Goal: Task Accomplishment & Management: Manage account settings

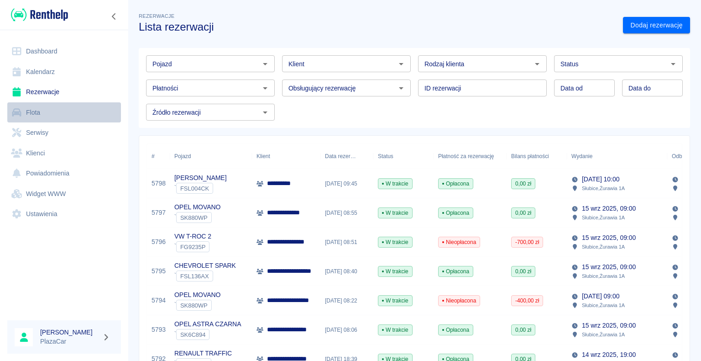
click at [44, 119] on link "Flota" at bounding box center [64, 112] width 114 height 21
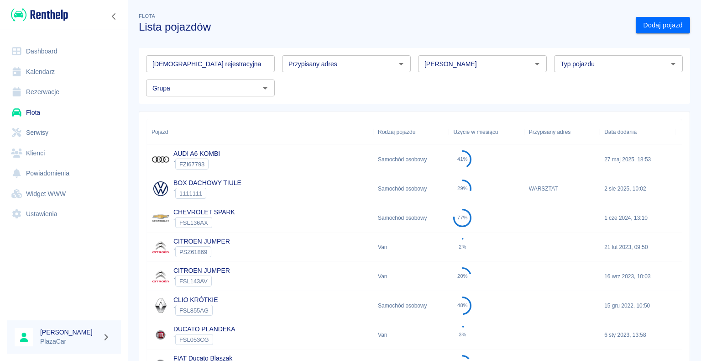
click at [476, 62] on input "[PERSON_NAME]" at bounding box center [475, 63] width 108 height 11
click at [469, 93] on ul "Ford" at bounding box center [478, 83] width 127 height 22
click at [469, 87] on li "Ford" at bounding box center [478, 83] width 127 height 15
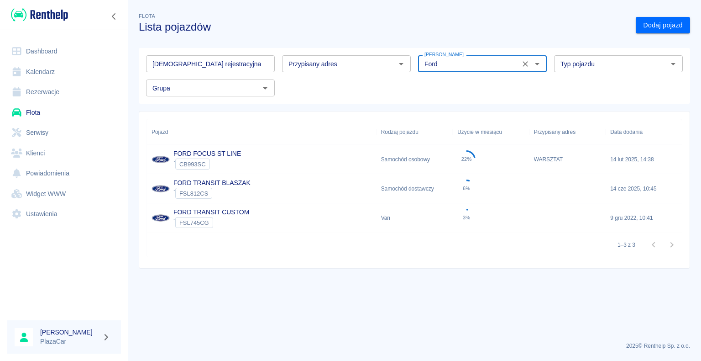
type input "Ford"
click at [332, 161] on div "FORD FOCUS ST LINE ` CB993SC" at bounding box center [262, 159] width 230 height 29
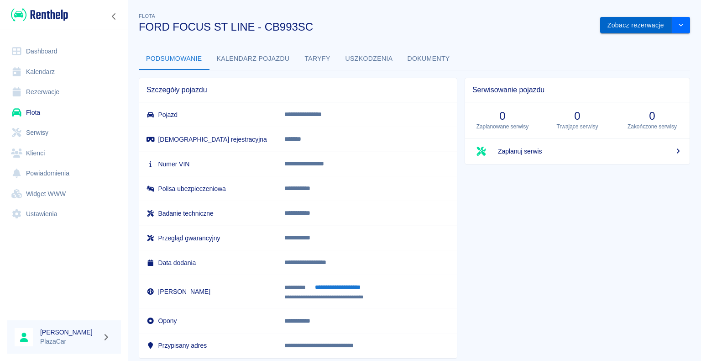
click at [647, 29] on button "Zobacz rezerwacje" at bounding box center [636, 25] width 72 height 17
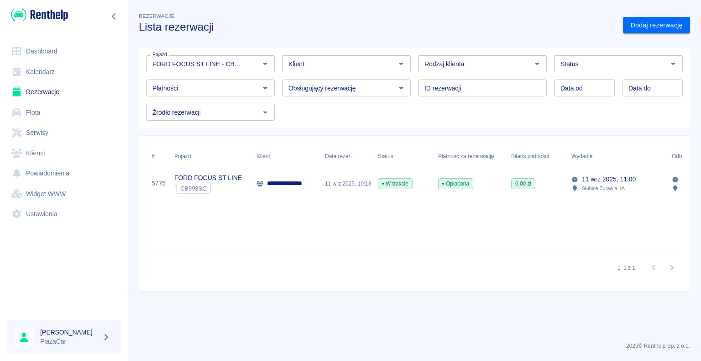
drag, startPoint x: 662, startPoint y: 180, endPoint x: 449, endPoint y: 203, distance: 214.4
drag, startPoint x: 449, startPoint y: 203, endPoint x: 669, endPoint y: 213, distance: 220.3
click at [669, 213] on div "**********" at bounding box center [414, 199] width 535 height 112
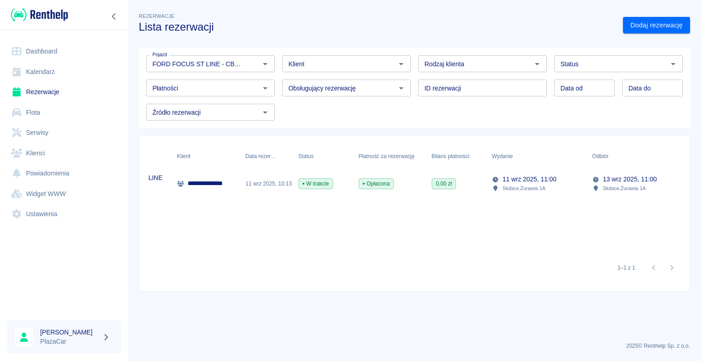
scroll to position [0, 85]
click at [64, 87] on link "Rezerwacje" at bounding box center [64, 92] width 114 height 21
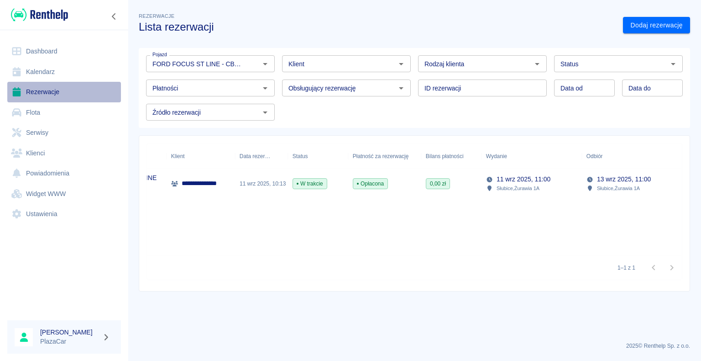
click at [60, 88] on link "Rezerwacje" at bounding box center [64, 92] width 114 height 21
click at [61, 98] on link "Rezerwacje" at bounding box center [64, 92] width 114 height 21
click at [48, 63] on link "Kalendarz" at bounding box center [64, 72] width 114 height 21
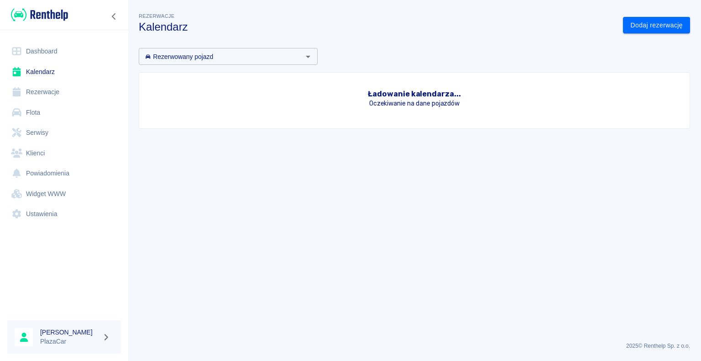
click at [51, 91] on link "Rezerwacje" at bounding box center [64, 92] width 114 height 21
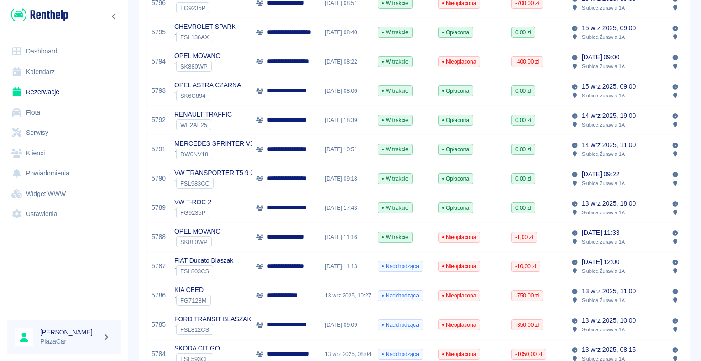
scroll to position [274, 0]
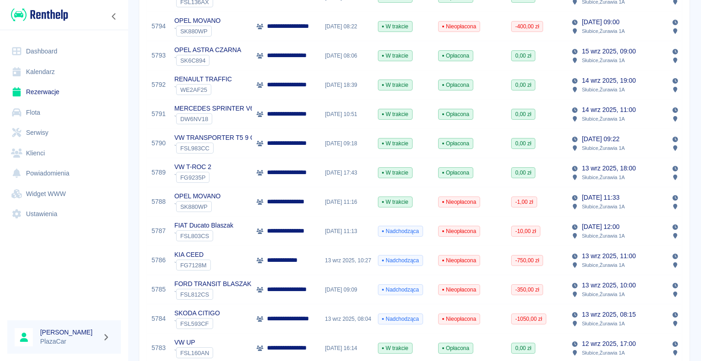
click at [304, 147] on p "**********" at bounding box center [290, 143] width 47 height 10
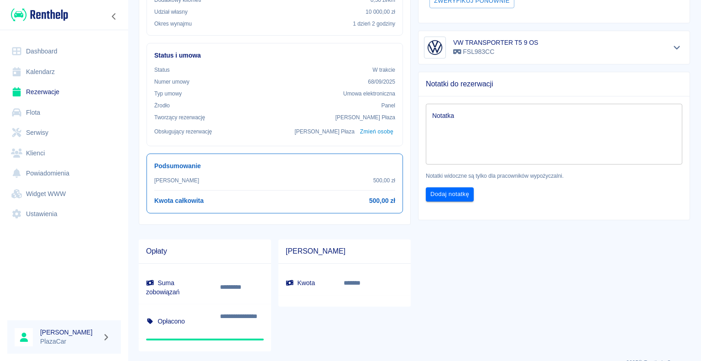
scroll to position [255, 0]
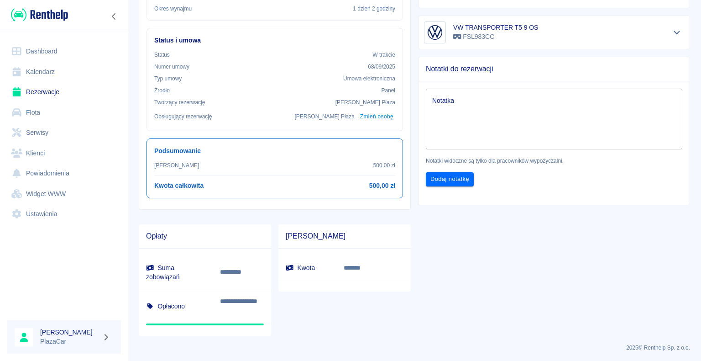
click at [47, 90] on link "Rezerwacje" at bounding box center [64, 92] width 114 height 21
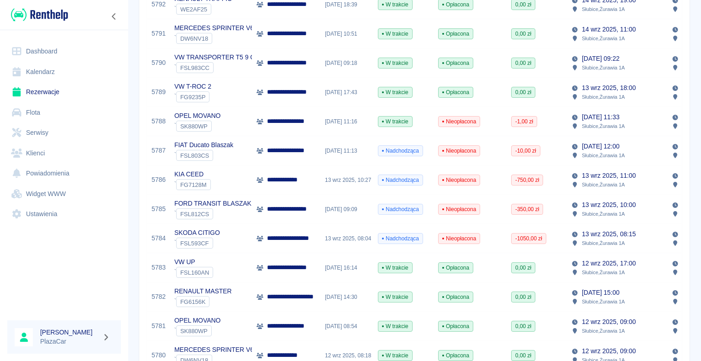
scroll to position [320, 0]
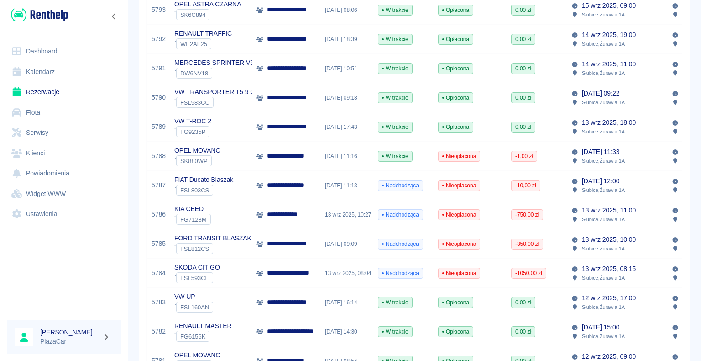
drag, startPoint x: 44, startPoint y: 285, endPoint x: 47, endPoint y: 282, distance: 5.2
click at [44, 285] on div at bounding box center [64, 274] width 128 height 78
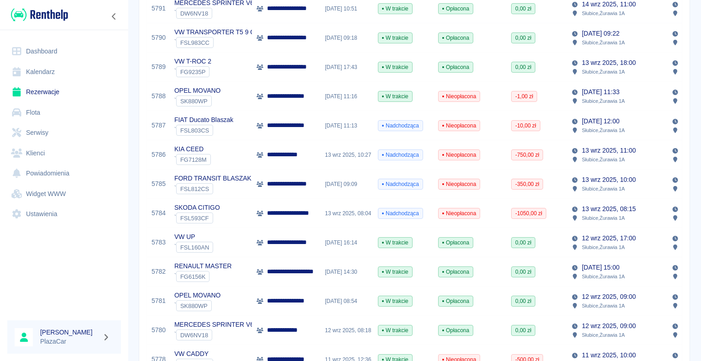
scroll to position [334, 0]
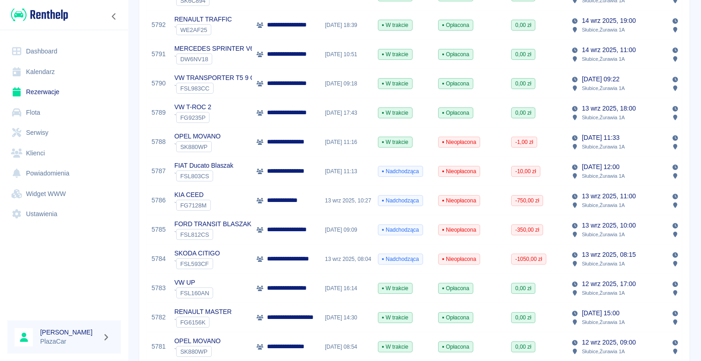
click at [226, 26] on div "` WE2AF25" at bounding box center [203, 29] width 58 height 11
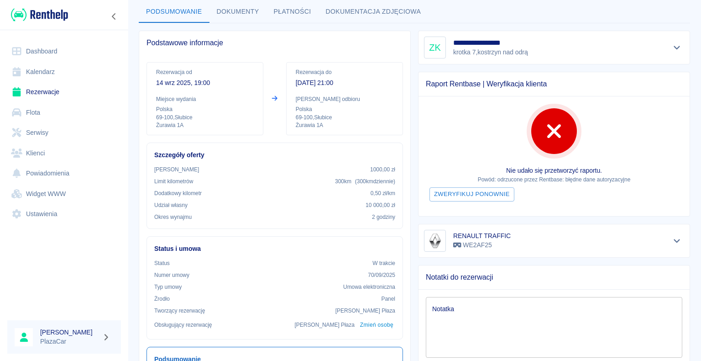
scroll to position [7, 0]
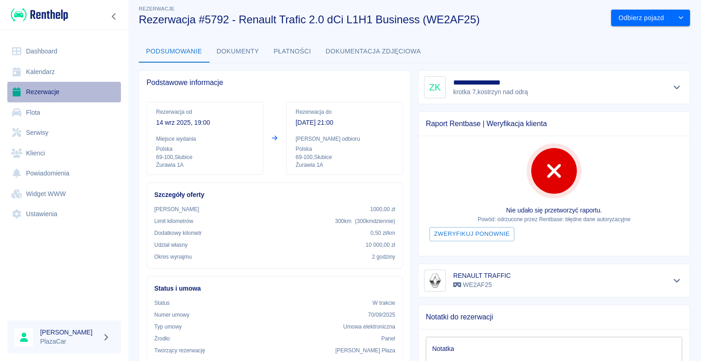
click at [53, 99] on link "Rezerwacje" at bounding box center [64, 92] width 114 height 21
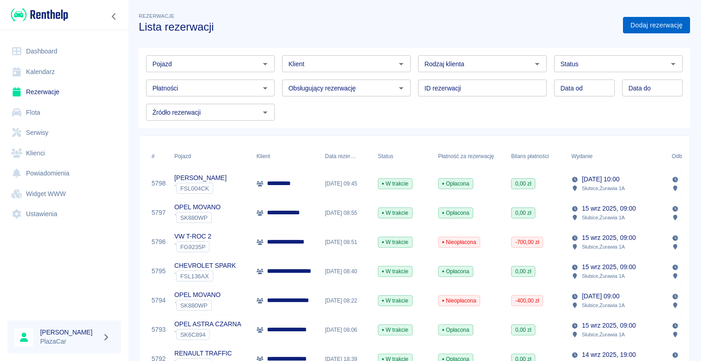
click at [630, 21] on link "Dodaj rezerwację" at bounding box center [656, 25] width 67 height 17
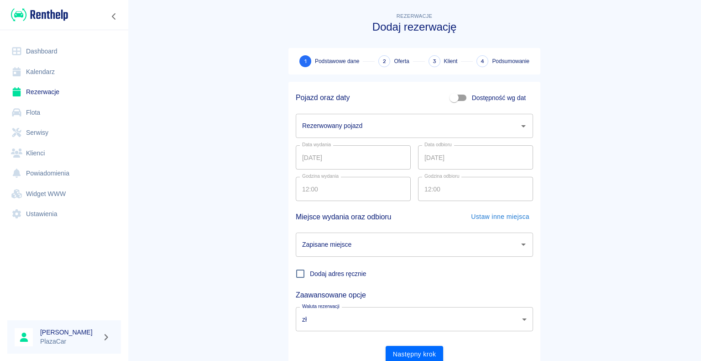
click at [369, 123] on input "Rezerwowany pojazd" at bounding box center [408, 126] width 216 height 16
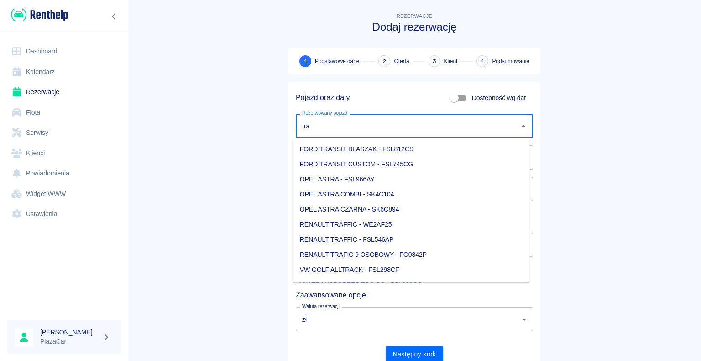
click at [381, 168] on li "FORD TRANSIT CUSTOM - FSL745CG" at bounding box center [411, 164] width 237 height 15
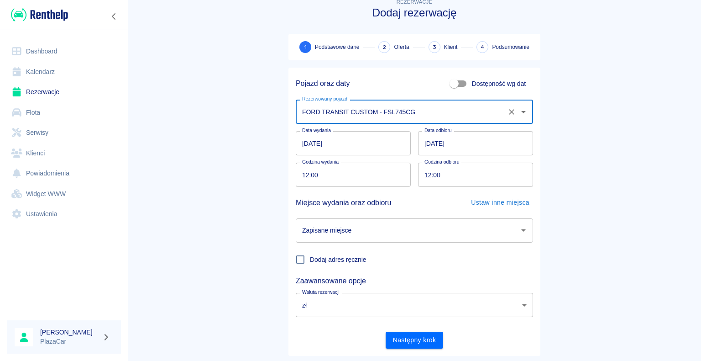
scroll to position [35, 0]
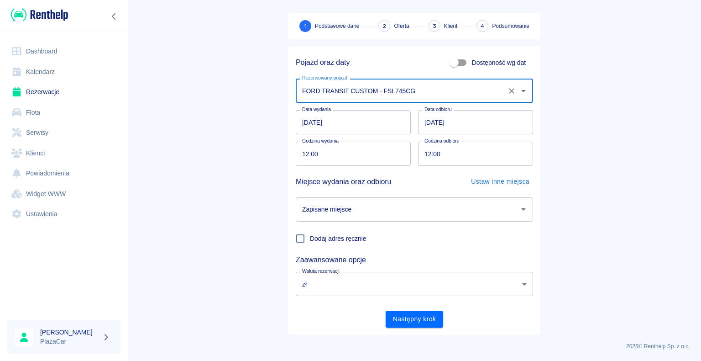
type input "FORD TRANSIT CUSTOM - FSL745CG"
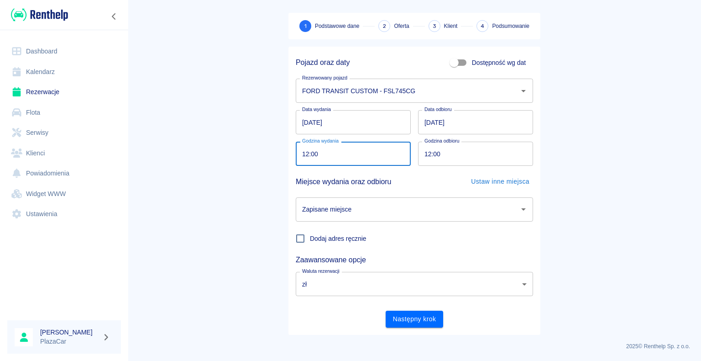
click at [353, 153] on input "12:00" at bounding box center [350, 154] width 109 height 24
click at [484, 151] on input "12:00" at bounding box center [472, 154] width 109 height 24
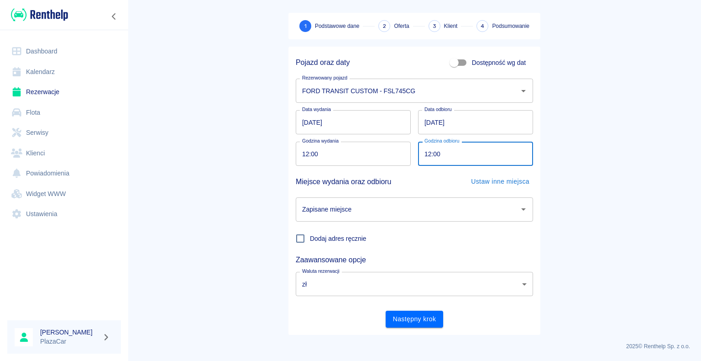
click at [444, 149] on input "12:00" at bounding box center [472, 154] width 109 height 24
click at [445, 151] on input "12:00" at bounding box center [472, 154] width 109 height 24
click at [368, 215] on input "Zapisane miejsce" at bounding box center [408, 209] width 216 height 16
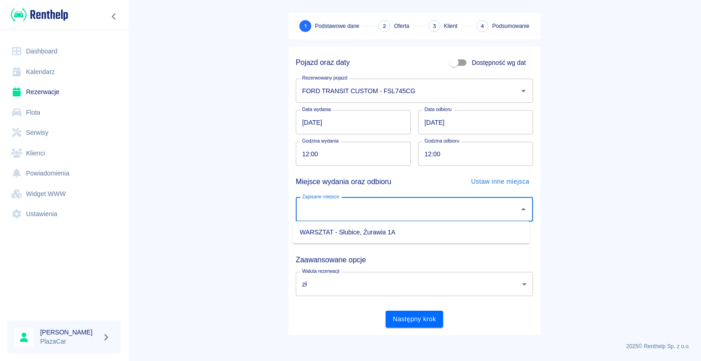
click at [357, 237] on li "WARSZTAT - Słubice, Żurawia 1A" at bounding box center [411, 232] width 237 height 15
type input "WARSZTAT - Słubice, Żurawia 1A"
click at [347, 284] on body "Używamy plików Cookies, by zapewnić Ci najlepsze możliwe doświadczenie. Aby dow…" at bounding box center [350, 180] width 701 height 361
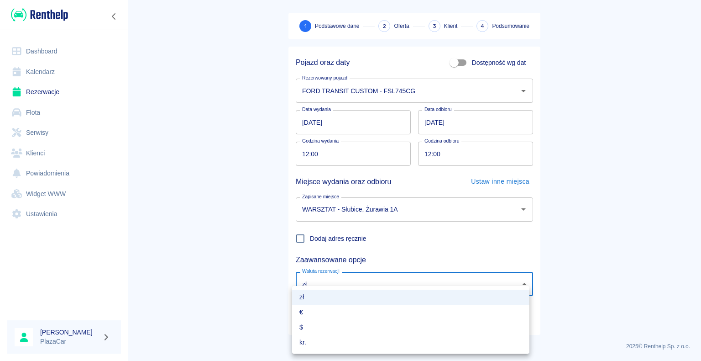
click at [342, 296] on li "zł" at bounding box center [410, 296] width 237 height 15
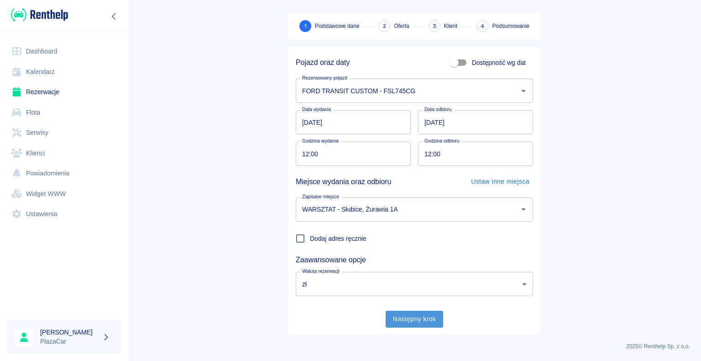
click at [415, 317] on button "Następny krok" at bounding box center [415, 318] width 58 height 17
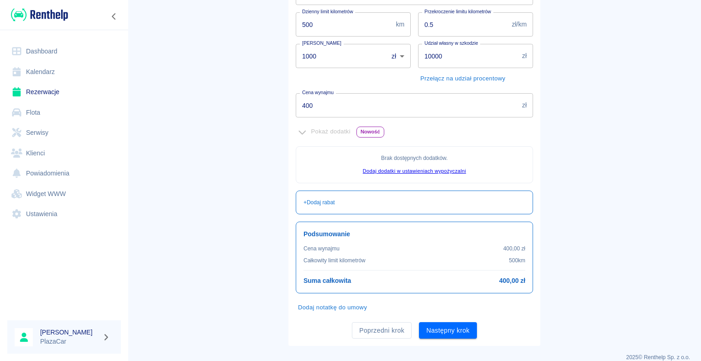
scroll to position [166, 0]
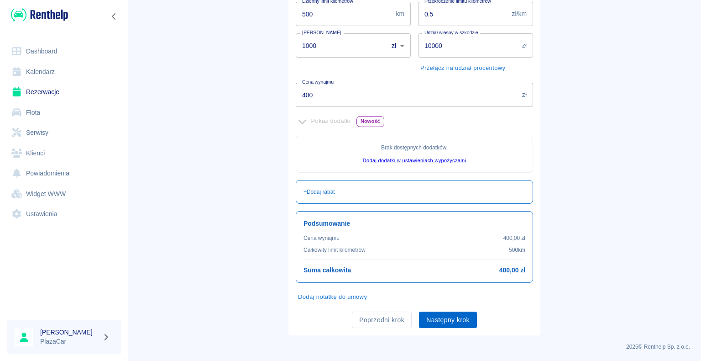
click at [458, 324] on button "Następny krok" at bounding box center [448, 319] width 58 height 17
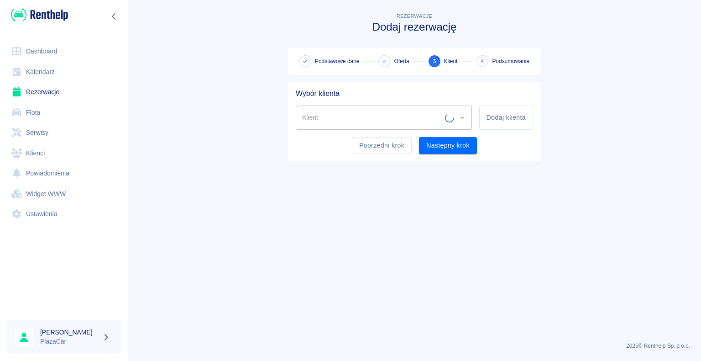
scroll to position [0, 0]
click at [465, 116] on icon "Otwórz" at bounding box center [462, 117] width 11 height 11
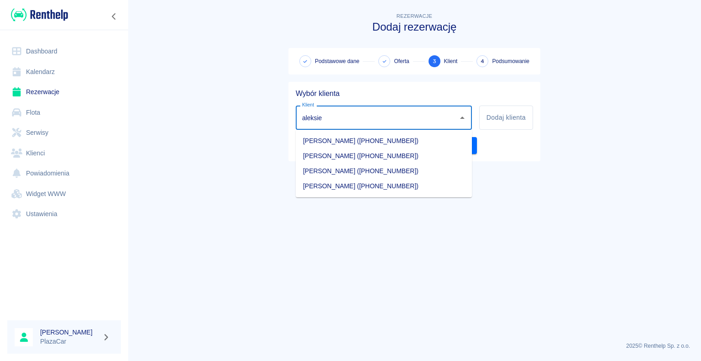
click at [392, 187] on li "[PERSON_NAME] ([PHONE_NUMBER])" at bounding box center [384, 186] width 176 height 15
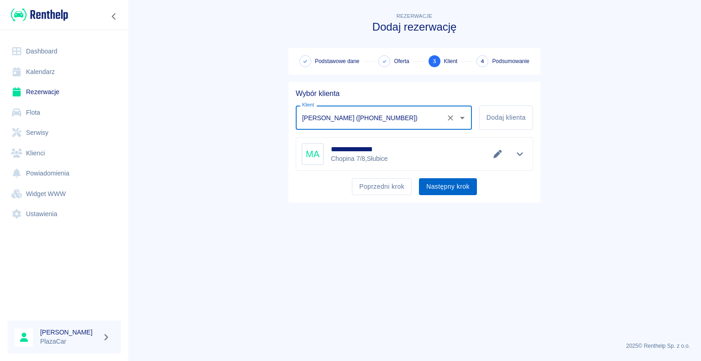
type input "[PERSON_NAME] ([PHONE_NUMBER])"
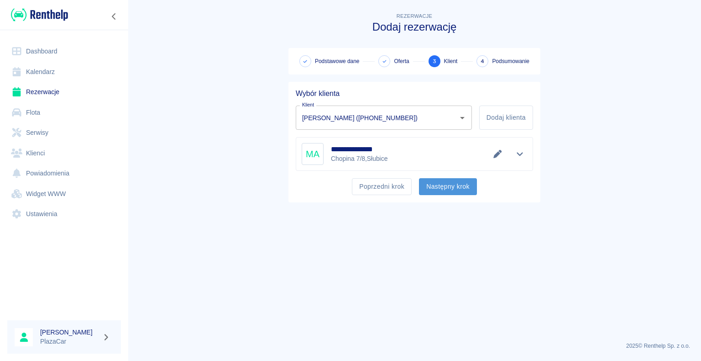
click at [467, 179] on button "Następny krok" at bounding box center [448, 186] width 58 height 17
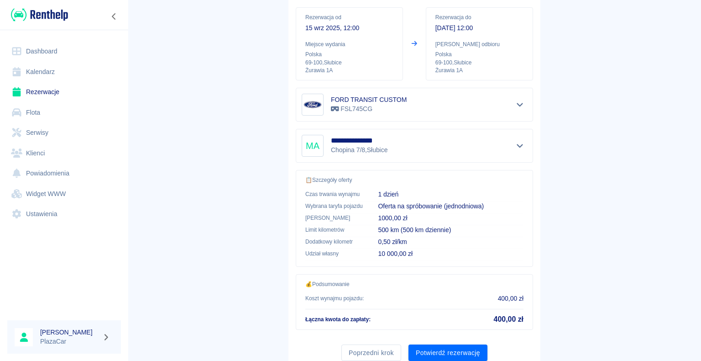
scroll to position [130, 0]
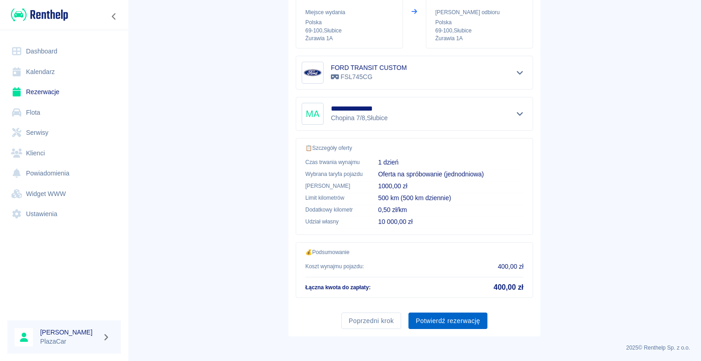
click at [451, 319] on button "Potwierdź rezerwację" at bounding box center [448, 320] width 79 height 17
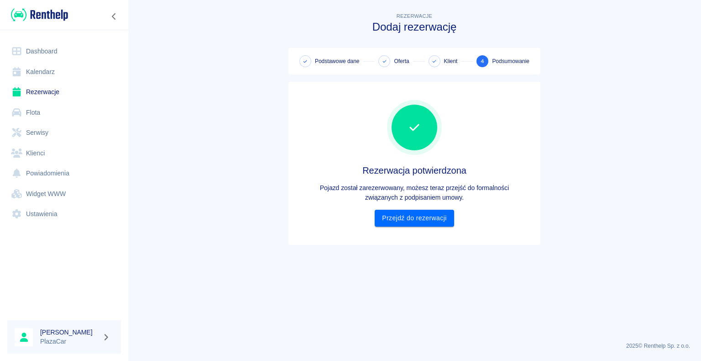
scroll to position [0, 0]
click at [427, 222] on link "Przejdź do rezerwacji" at bounding box center [414, 218] width 79 height 17
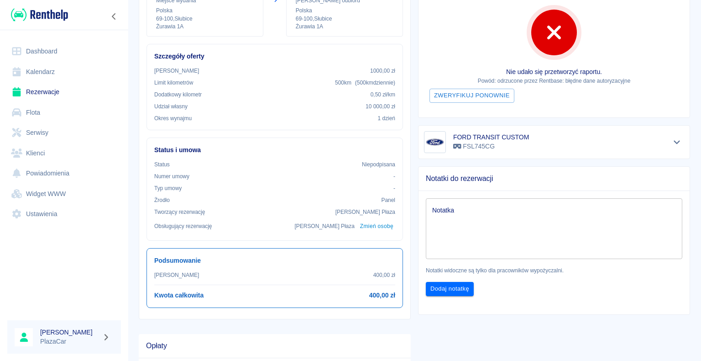
scroll to position [100, 0]
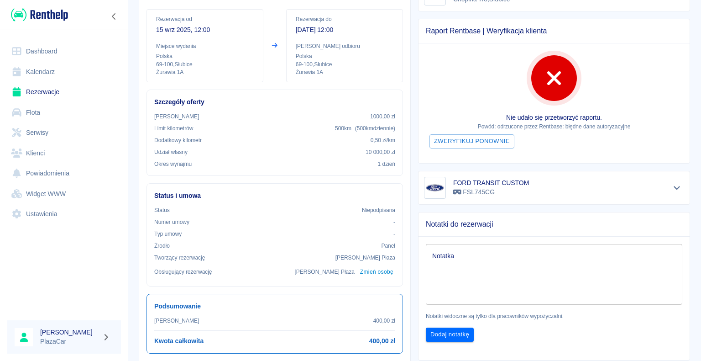
click at [474, 247] on div "x Notatka" at bounding box center [554, 274] width 257 height 61
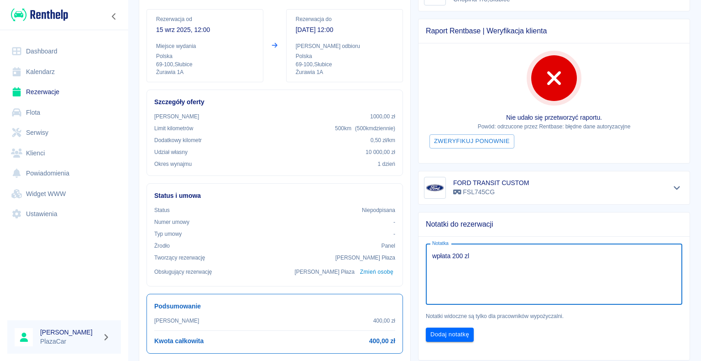
drag, startPoint x: 474, startPoint y: 247, endPoint x: 482, endPoint y: 264, distance: 19.0
click at [482, 264] on textarea "wpłata 200 zl" at bounding box center [554, 274] width 244 height 46
type textarea "wpłata 200 zł"
click at [459, 335] on button "Dodaj notatkę" at bounding box center [450, 334] width 48 height 14
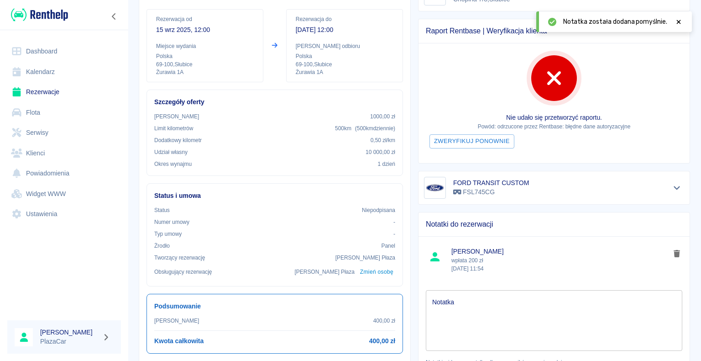
scroll to position [146, 0]
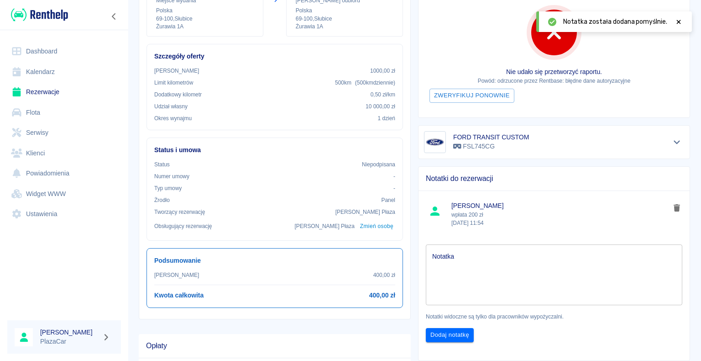
click at [677, 23] on icon at bounding box center [679, 22] width 8 height 6
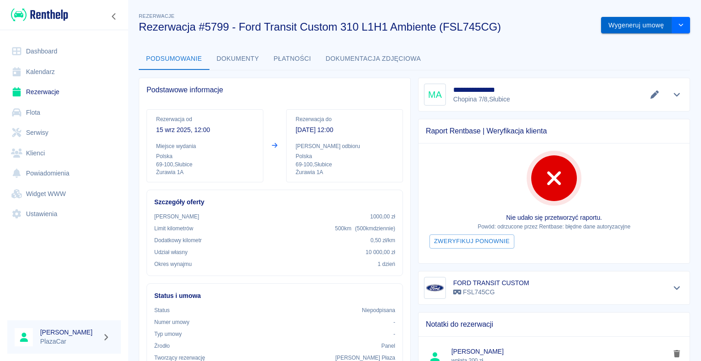
click at [639, 25] on button "Wygeneruj umowę" at bounding box center [636, 25] width 71 height 17
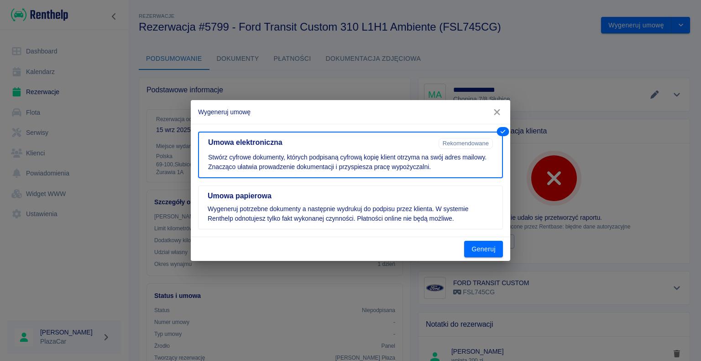
click at [541, 56] on div "Wygeneruj umowę Umowa elektroniczna Rekomendowane Stwórz cyfrowe dokumenty, któ…" at bounding box center [350, 180] width 701 height 361
click at [479, 247] on button "Generuj" at bounding box center [483, 249] width 39 height 17
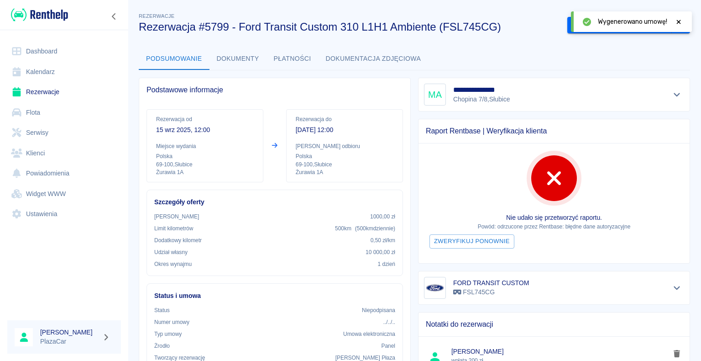
click at [681, 21] on icon at bounding box center [679, 22] width 8 height 6
click at [633, 26] on button "Podpisz umowę elektroniczną" at bounding box center [620, 25] width 105 height 17
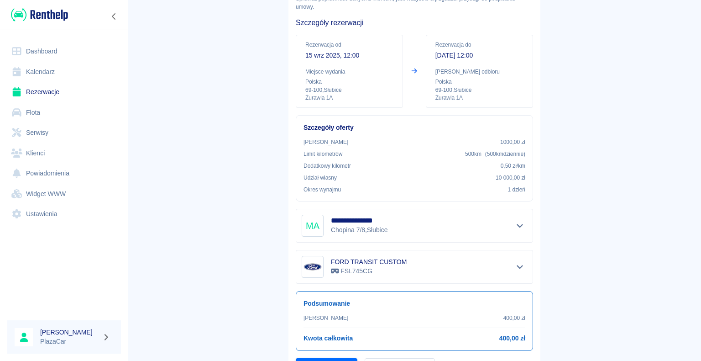
scroll to position [107, 0]
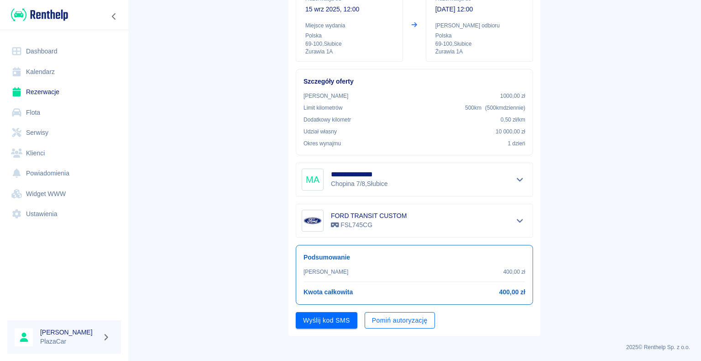
click at [376, 323] on button "Pomiń autoryzację" at bounding box center [400, 320] width 70 height 17
click at [344, 318] on button "Podpisz umowę" at bounding box center [327, 320] width 62 height 17
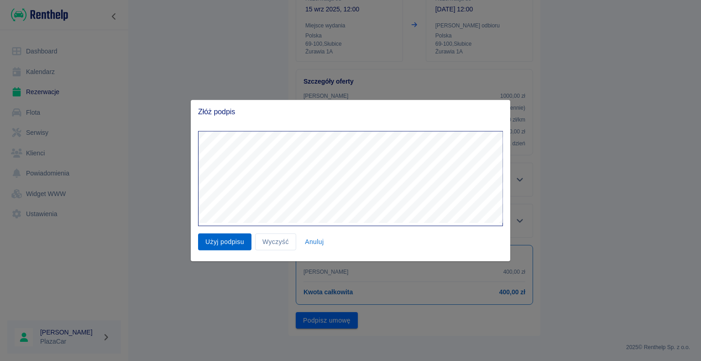
click at [243, 241] on button "Użyj podpisu" at bounding box center [224, 241] width 53 height 17
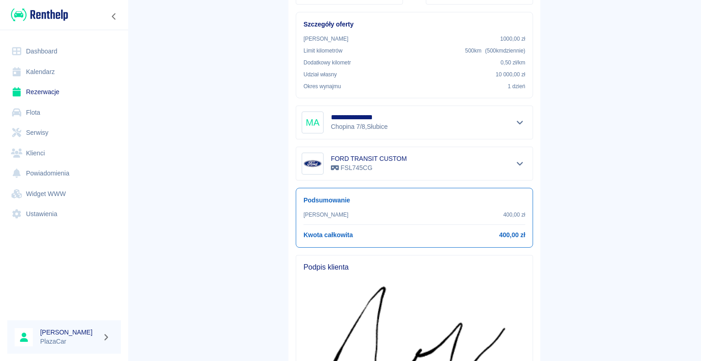
scroll to position [279, 0]
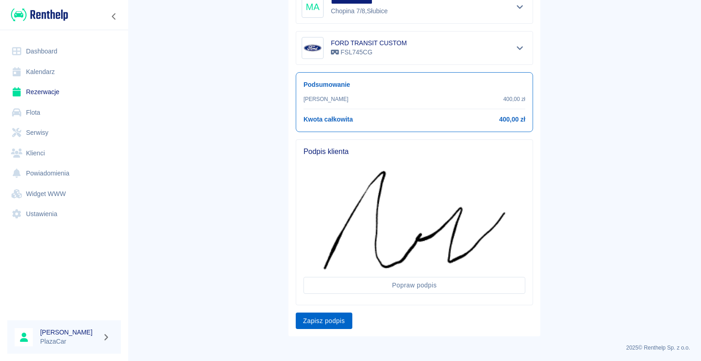
click at [332, 317] on button "Zapisz podpis" at bounding box center [324, 320] width 57 height 17
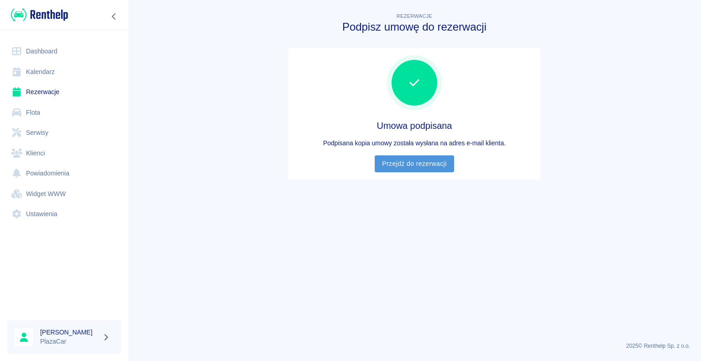
click at [425, 163] on link "Przejdź do rezerwacji" at bounding box center [414, 163] width 79 height 17
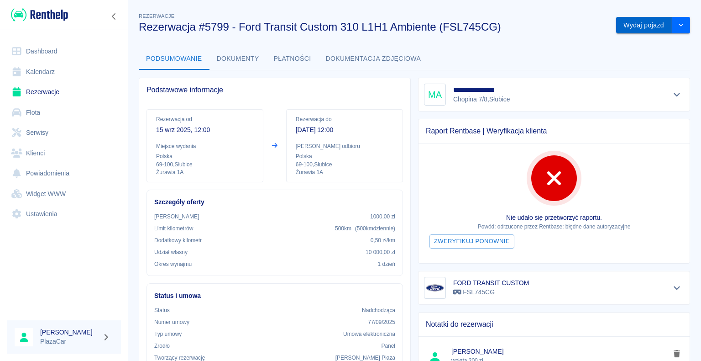
click at [637, 28] on button "Wydaj pojazd" at bounding box center [644, 25] width 56 height 17
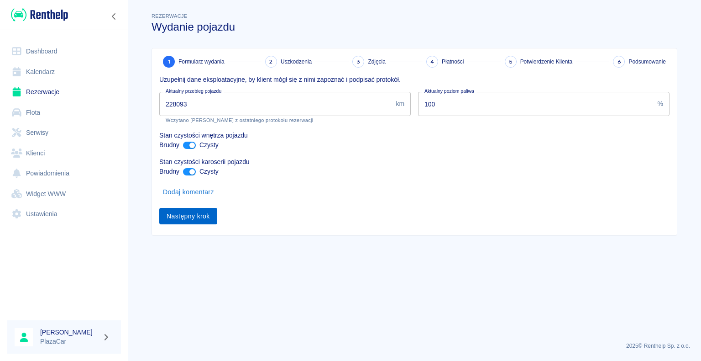
click at [187, 217] on button "Następny krok" at bounding box center [188, 216] width 58 height 17
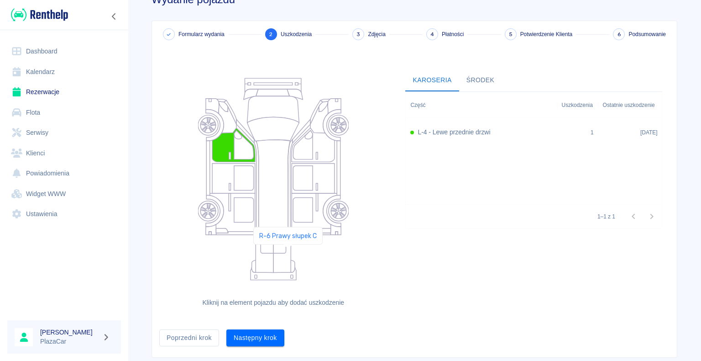
scroll to position [50, 0]
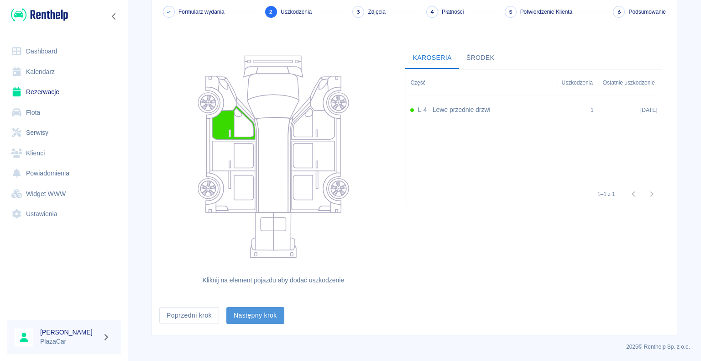
click at [261, 314] on button "Następny krok" at bounding box center [255, 315] width 58 height 17
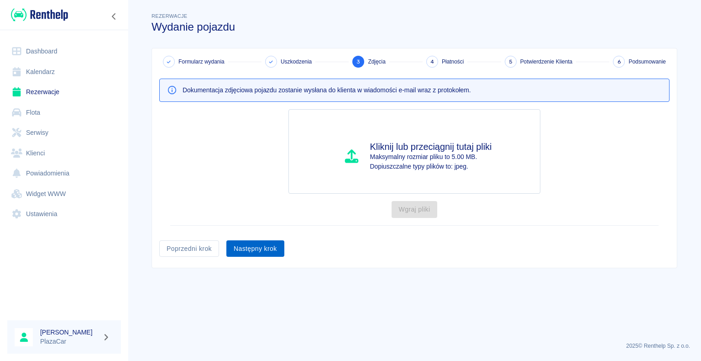
click at [268, 245] on button "Następny krok" at bounding box center [255, 248] width 58 height 17
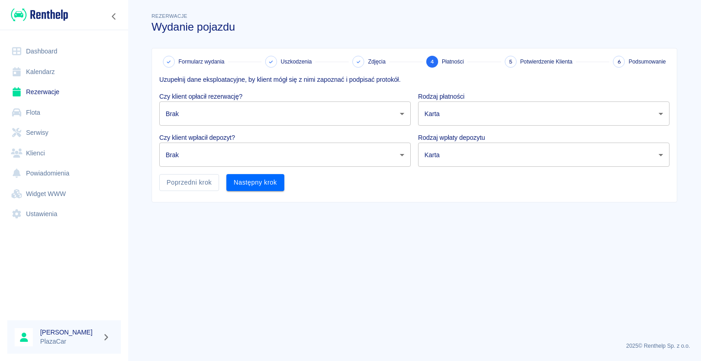
click at [296, 115] on body "Używamy plików Cookies, by zapewnić Ci najlepsze możliwe doświadczenie. Aby dow…" at bounding box center [350, 180] width 701 height 361
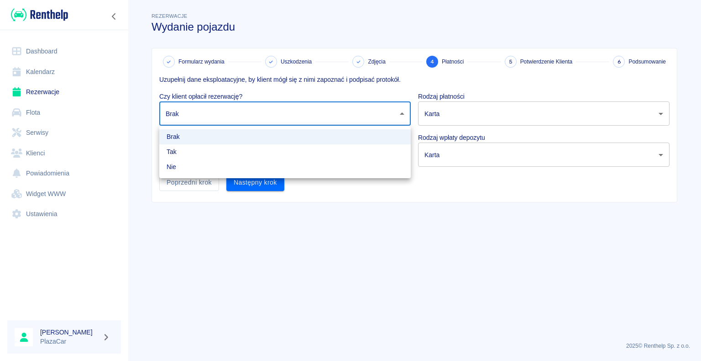
click at [278, 151] on li "Tak" at bounding box center [285, 151] width 252 height 15
type input "true"
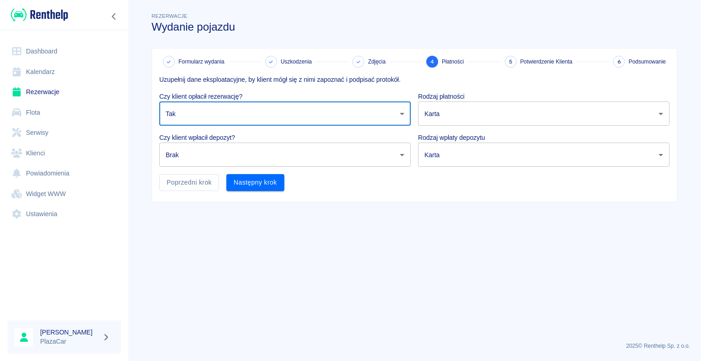
click at [278, 151] on body "Używamy plików Cookies, by zapewnić Ci najlepsze możliwe doświadczenie. Aby dow…" at bounding box center [350, 180] width 701 height 361
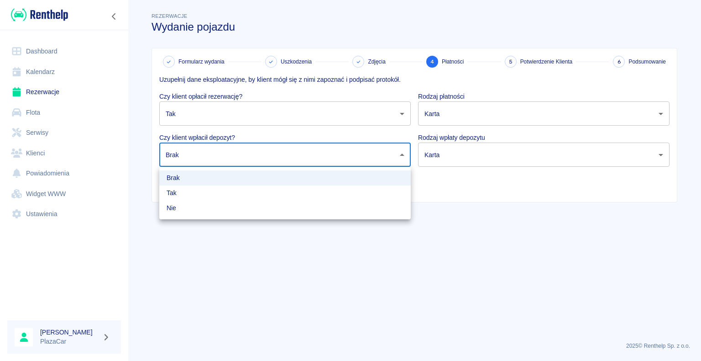
click at [264, 191] on li "Tak" at bounding box center [285, 192] width 252 height 15
type input "true"
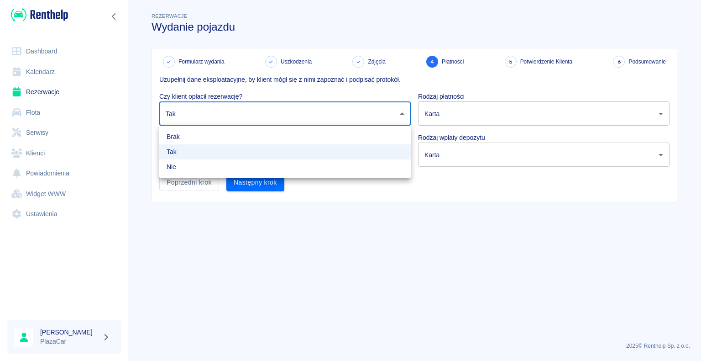
click at [262, 106] on body "Używamy plików Cookies, by zapewnić Ci najlepsze możliwe doświadczenie. Aby dow…" at bounding box center [350, 180] width 701 height 361
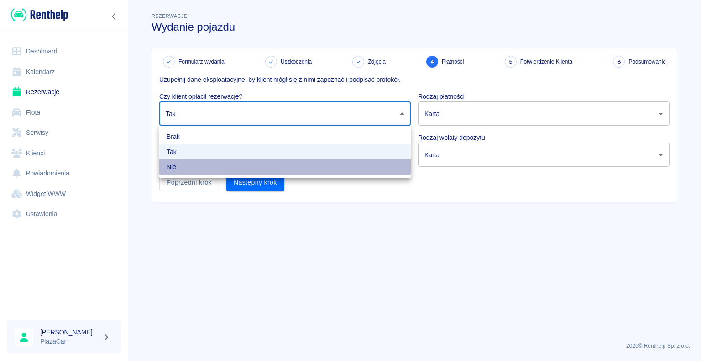
click at [234, 169] on li "Nie" at bounding box center [285, 166] width 252 height 15
type input "false"
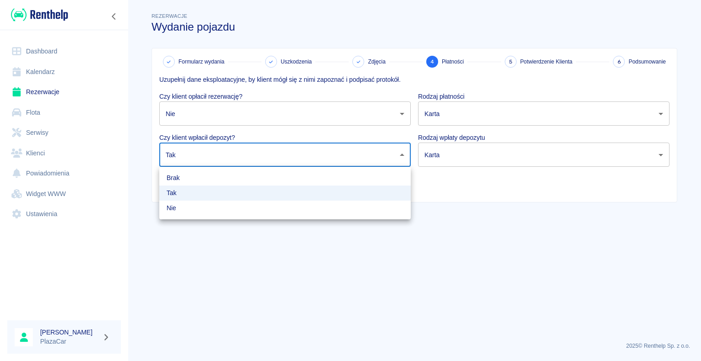
click at [236, 151] on body "Używamy plików Cookies, by zapewnić Ci najlepsze możliwe doświadczenie. Aby dow…" at bounding box center [350, 180] width 701 height 361
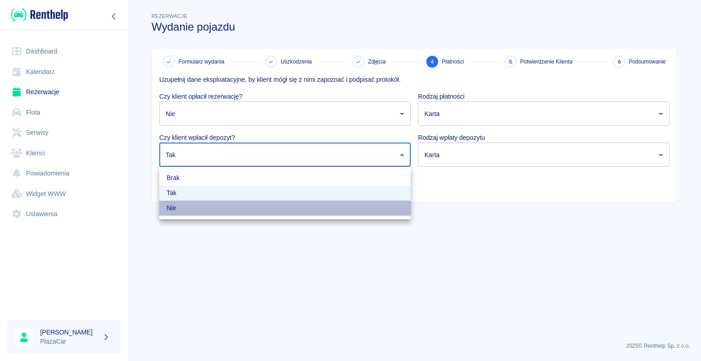
click at [246, 209] on li "Nie" at bounding box center [285, 207] width 252 height 15
type input "false"
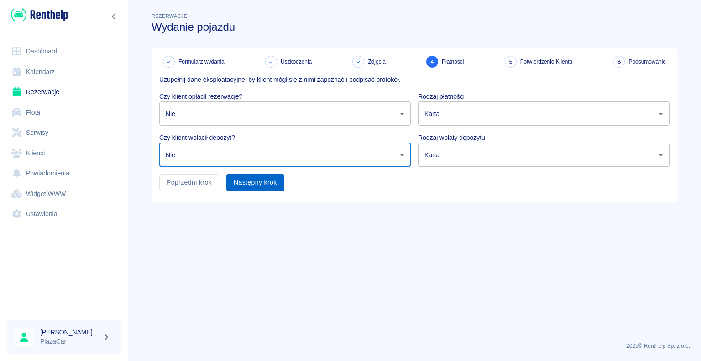
click at [269, 184] on button "Następny krok" at bounding box center [255, 182] width 58 height 17
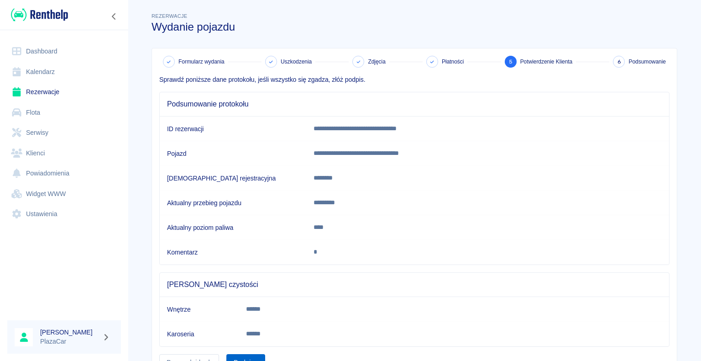
scroll to position [46, 0]
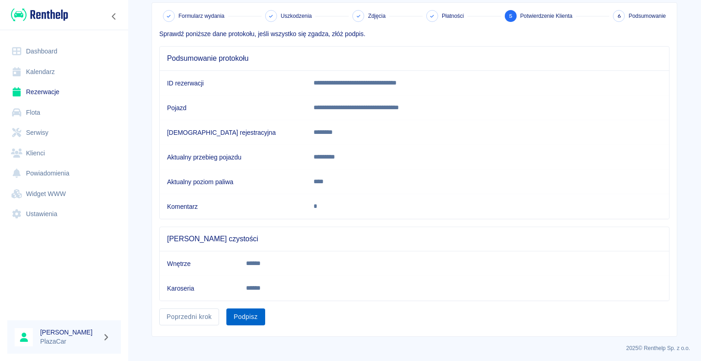
click at [239, 317] on button "Podpisz" at bounding box center [245, 316] width 39 height 17
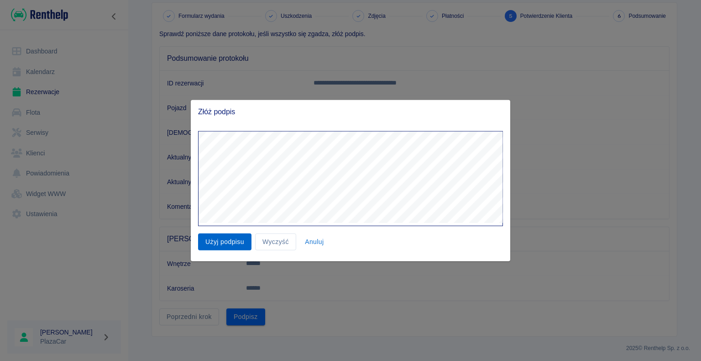
click at [243, 240] on button "Użyj podpisu" at bounding box center [224, 241] width 53 height 17
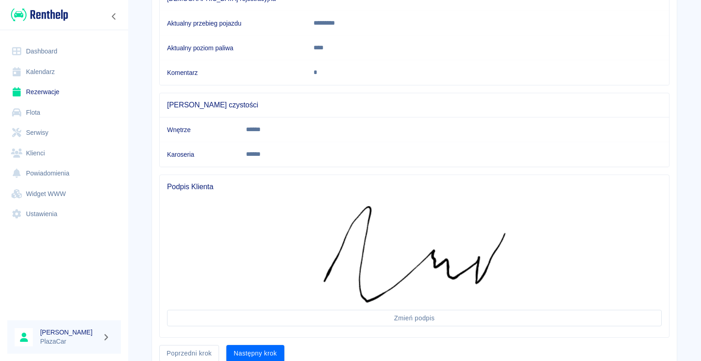
scroll to position [216, 0]
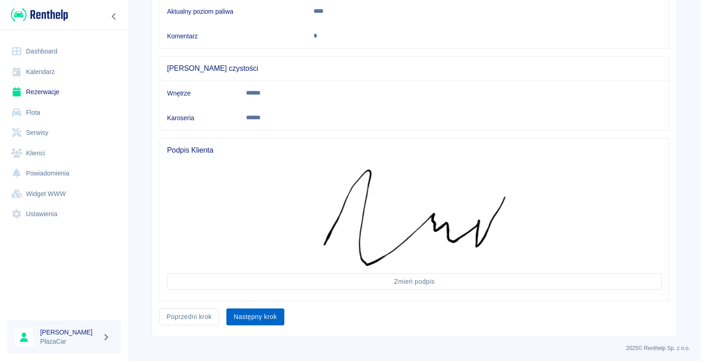
click at [271, 310] on button "Następny krok" at bounding box center [255, 316] width 58 height 17
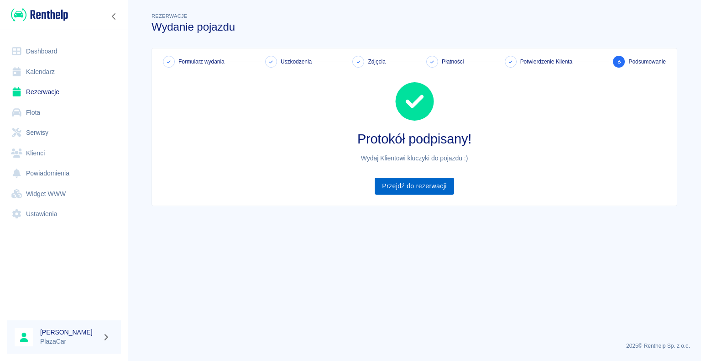
click at [429, 189] on link "Przejdź do rezerwacji" at bounding box center [414, 186] width 79 height 17
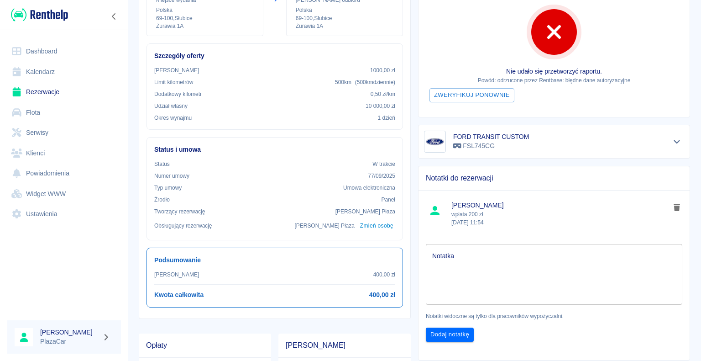
scroll to position [100, 0]
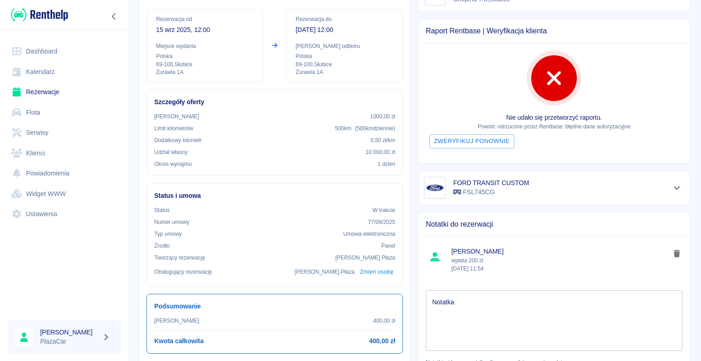
click at [53, 87] on link "Rezerwacje" at bounding box center [64, 92] width 114 height 21
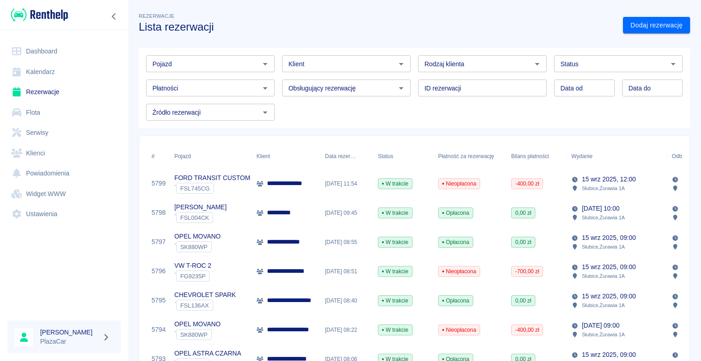
click at [202, 360] on html "**********" at bounding box center [350, 180] width 701 height 361
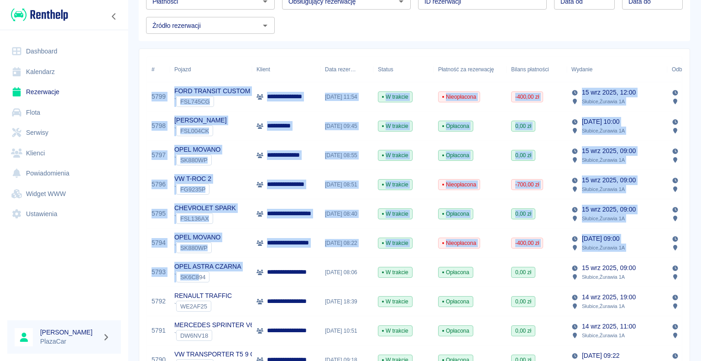
scroll to position [91, 0]
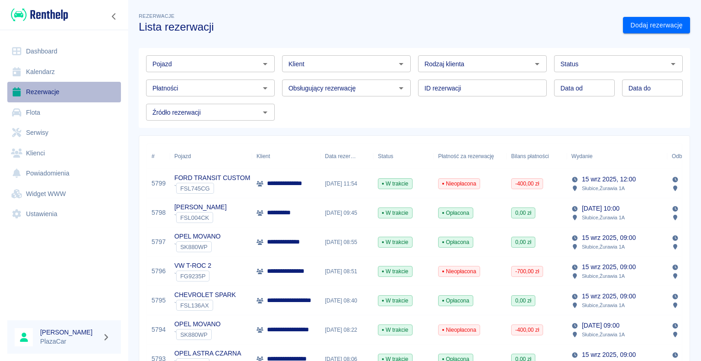
click at [24, 98] on link "Rezerwacje" at bounding box center [64, 92] width 114 height 21
click at [53, 90] on link "Rezerwacje" at bounding box center [64, 92] width 114 height 21
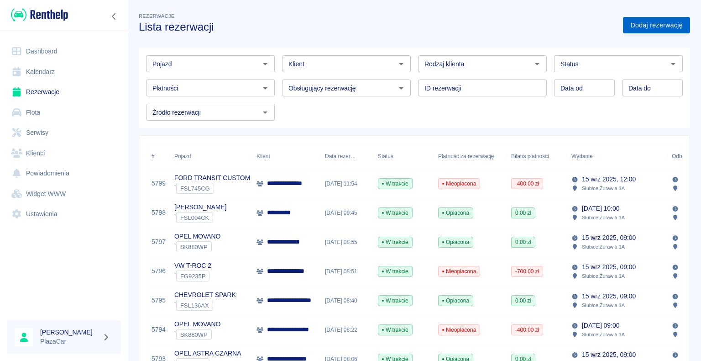
click at [636, 24] on link "Dodaj rezerwację" at bounding box center [656, 25] width 67 height 17
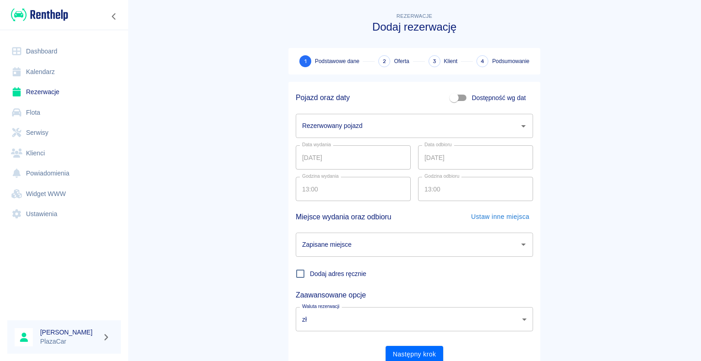
click at [371, 124] on input "Rezerwowany pojazd" at bounding box center [408, 126] width 216 height 16
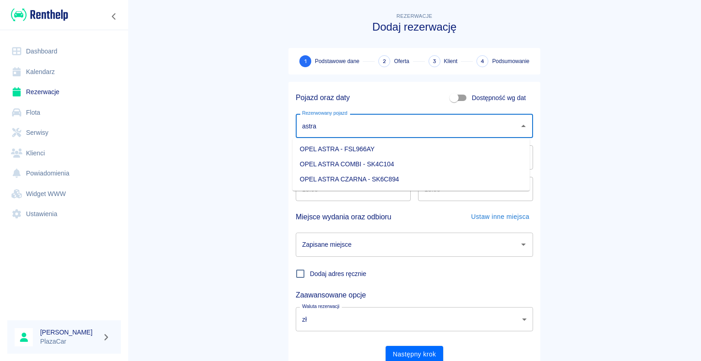
click at [330, 162] on li "OPEL ASTRA COMBI - SK4C104" at bounding box center [411, 164] width 237 height 15
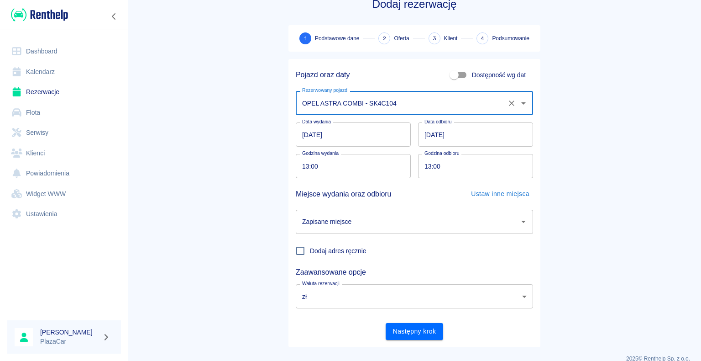
scroll to position [35, 0]
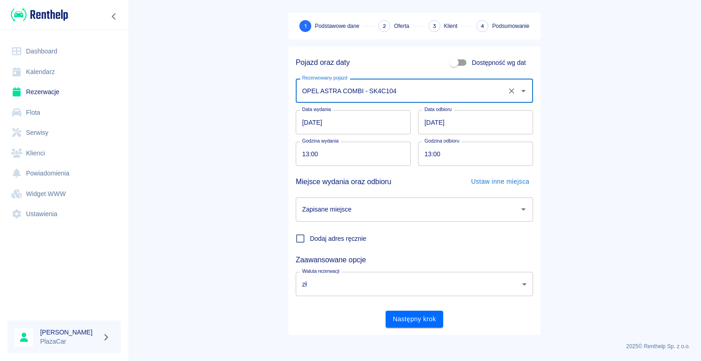
type input "OPEL ASTRA COMBI - SK4C104"
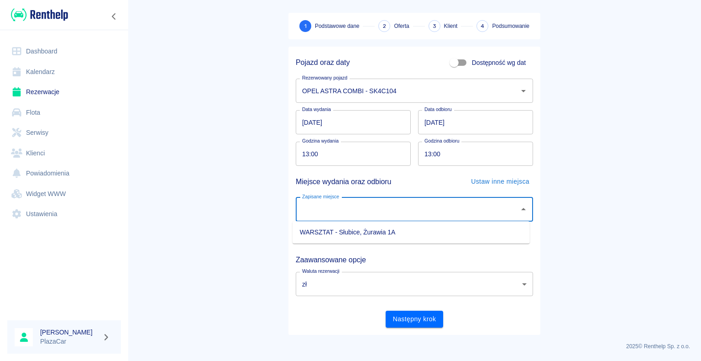
click at [410, 211] on input "Zapisane miejsce" at bounding box center [408, 209] width 216 height 16
click at [387, 235] on li "WARSZTAT - Słubice, Żurawia 1A" at bounding box center [411, 232] width 237 height 15
type input "WARSZTAT - Słubice, Żurawia 1A"
click at [353, 284] on body "Używamy plików Cookies, by zapewnić Ci najlepsze możliwe doświadczenie. Aby dow…" at bounding box center [350, 180] width 701 height 361
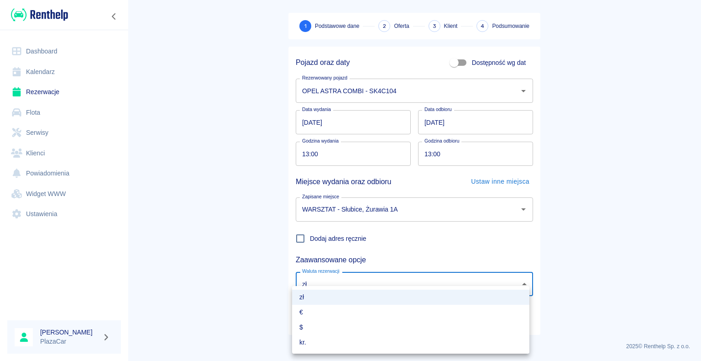
click at [347, 300] on li "zł" at bounding box center [410, 296] width 237 height 15
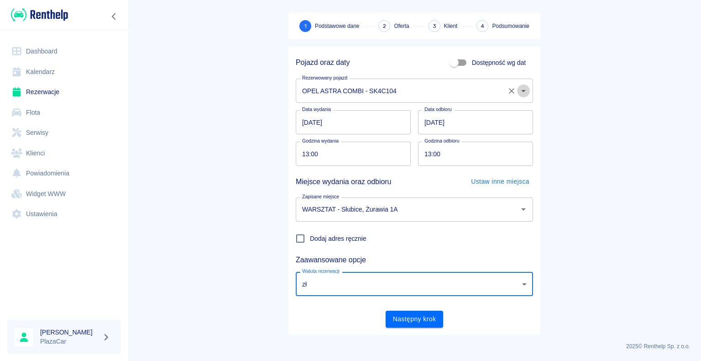
click at [522, 94] on icon "Otwórz" at bounding box center [523, 90] width 11 height 11
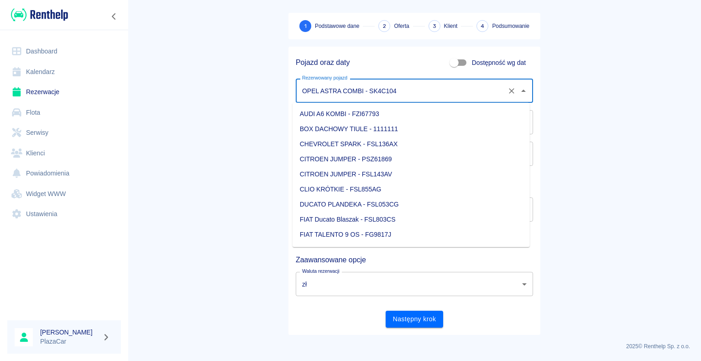
scroll to position [507, 0]
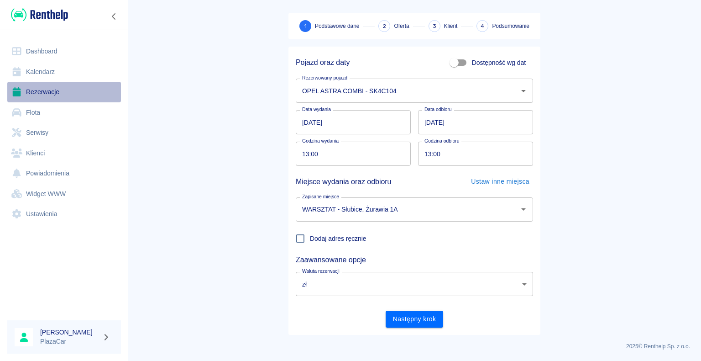
click at [41, 87] on link "Rezerwacje" at bounding box center [64, 92] width 114 height 21
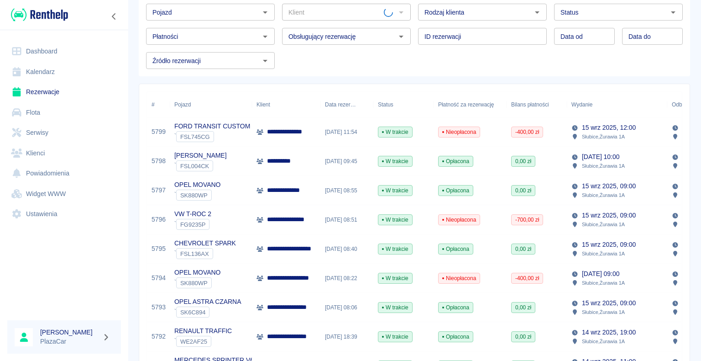
scroll to position [91, 0]
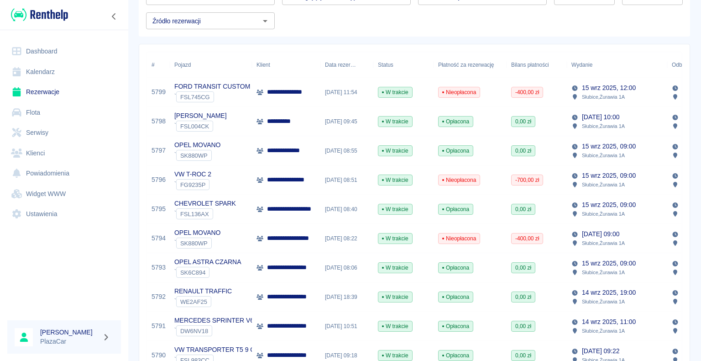
click at [312, 266] on p "**********" at bounding box center [291, 268] width 49 height 10
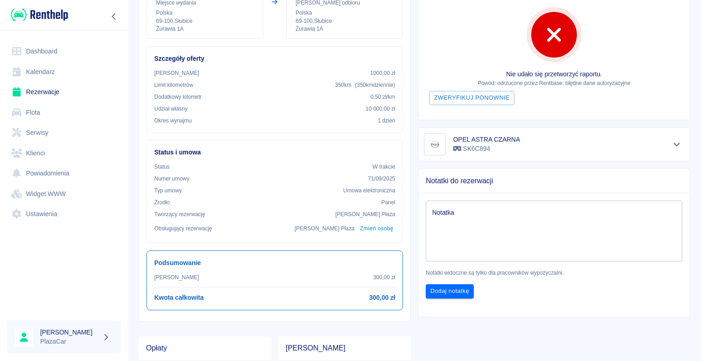
scroll to position [183, 0]
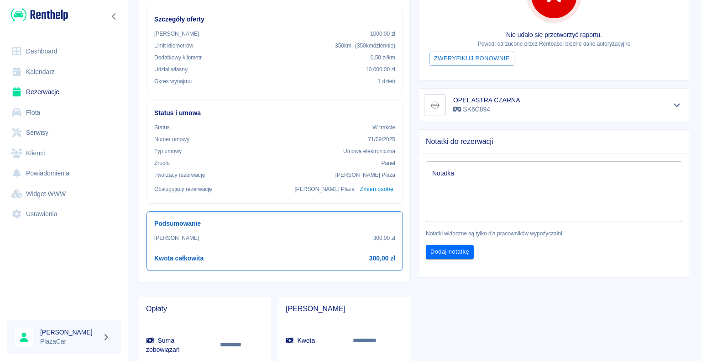
click at [38, 86] on link "Rezerwacje" at bounding box center [64, 92] width 114 height 21
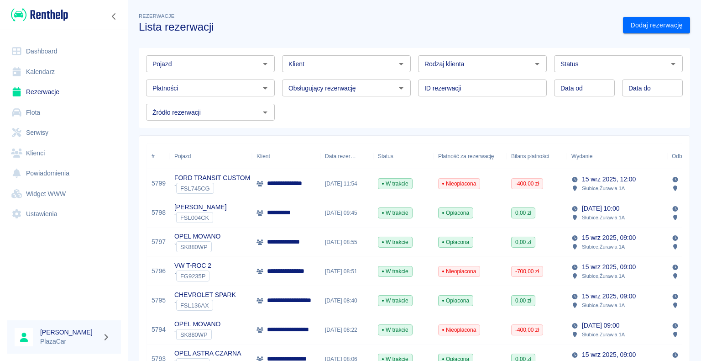
scroll to position [46, 0]
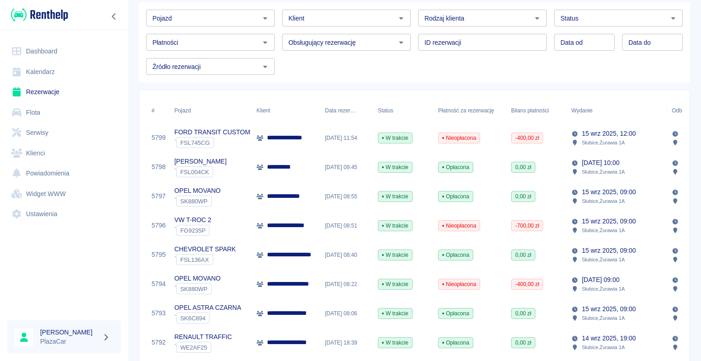
click at [309, 140] on p "**********" at bounding box center [290, 138] width 46 height 10
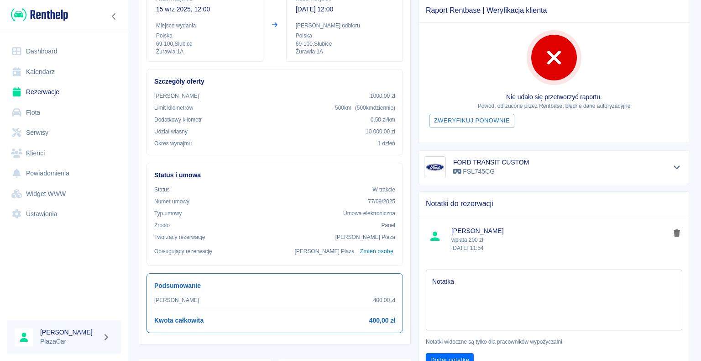
scroll to position [137, 0]
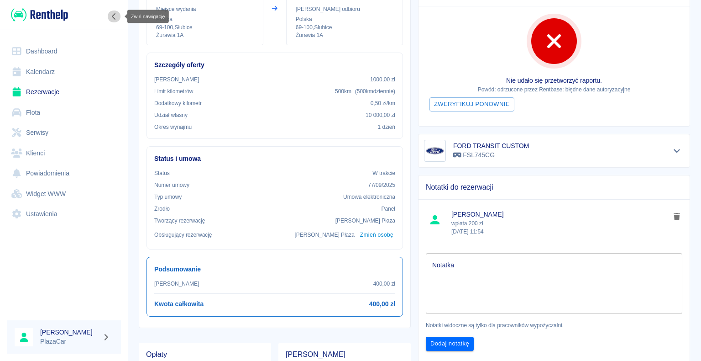
click at [114, 14] on icon "Zwiń nawigację" at bounding box center [114, 16] width 4 height 6
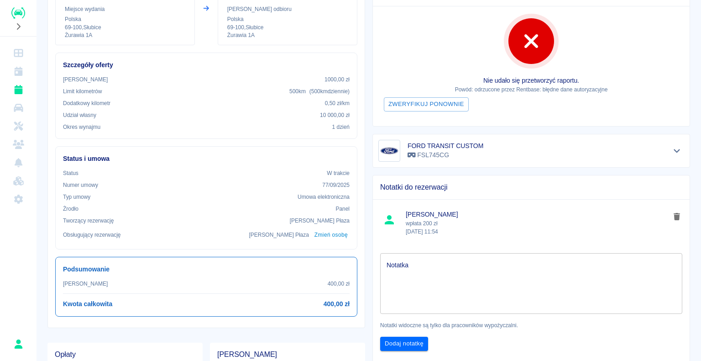
scroll to position [183, 0]
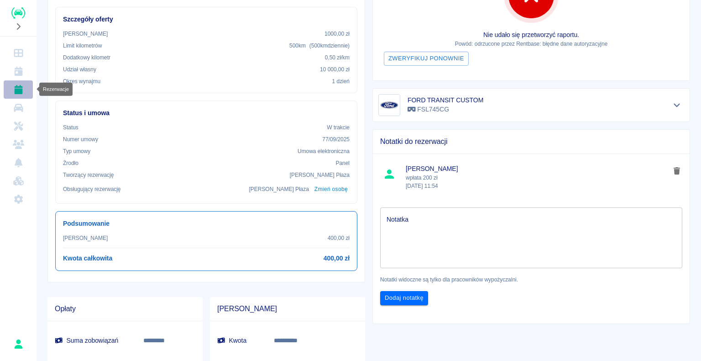
click at [11, 92] on link "Rezerwacje" at bounding box center [18, 89] width 29 height 18
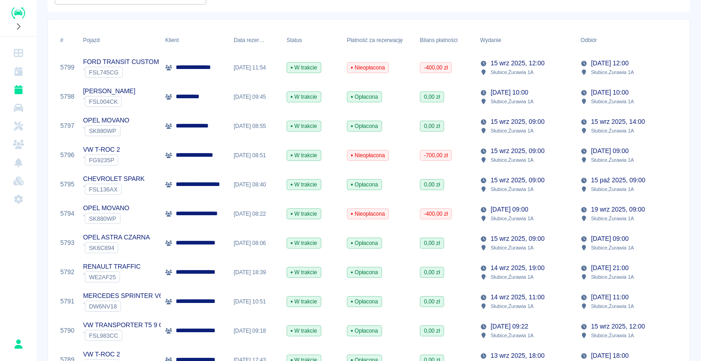
scroll to position [137, 0]
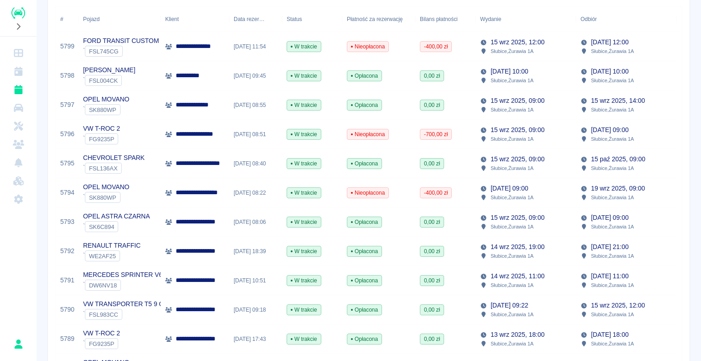
click at [199, 75] on p "**********" at bounding box center [191, 76] width 31 height 10
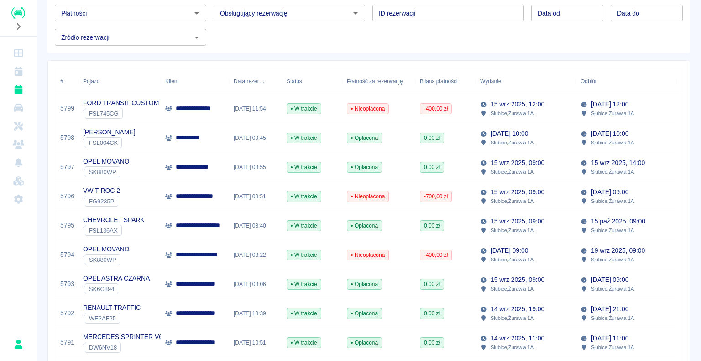
scroll to position [91, 0]
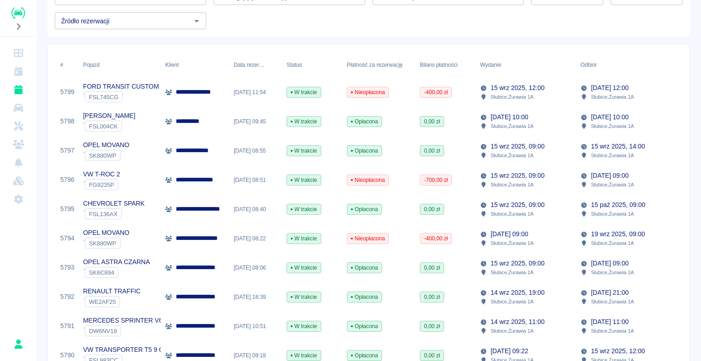
click at [223, 155] on div "**********" at bounding box center [195, 150] width 68 height 29
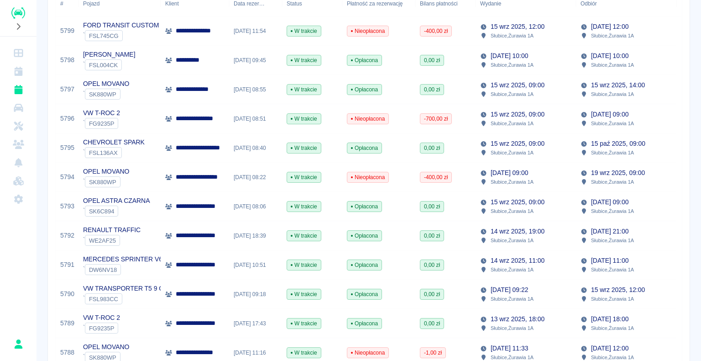
scroll to position [137, 0]
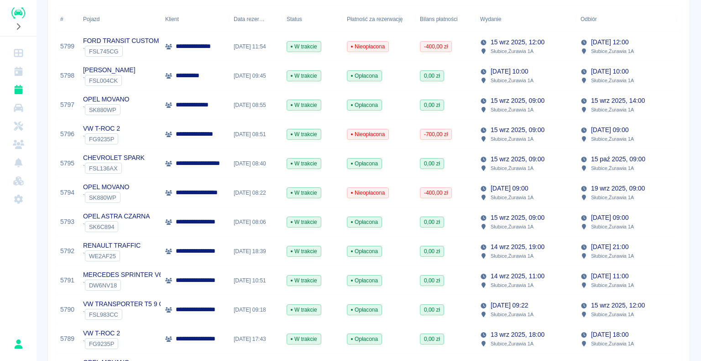
click at [181, 108] on p "**********" at bounding box center [197, 105] width 42 height 10
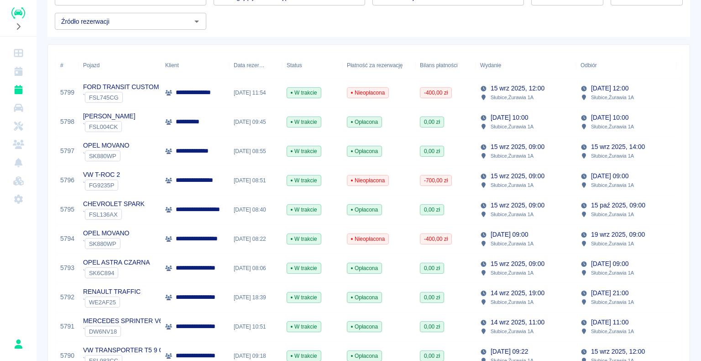
scroll to position [91, 0]
click at [205, 125] on p "**********" at bounding box center [191, 121] width 31 height 10
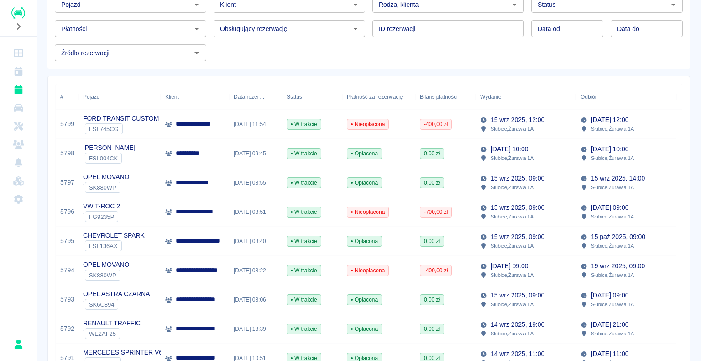
scroll to position [46, 0]
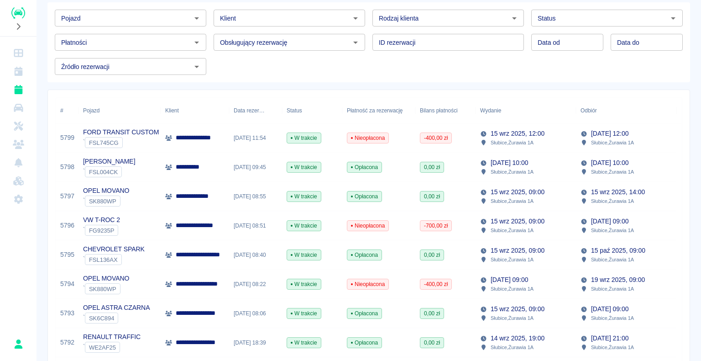
click at [186, 252] on p "**********" at bounding box center [205, 255] width 59 height 10
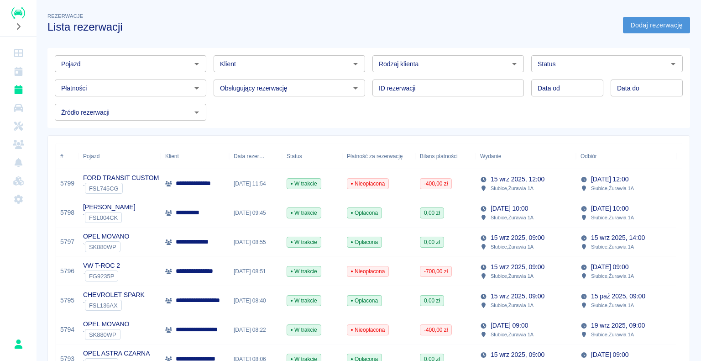
click at [661, 27] on link "Dodaj rezerwację" at bounding box center [656, 25] width 67 height 17
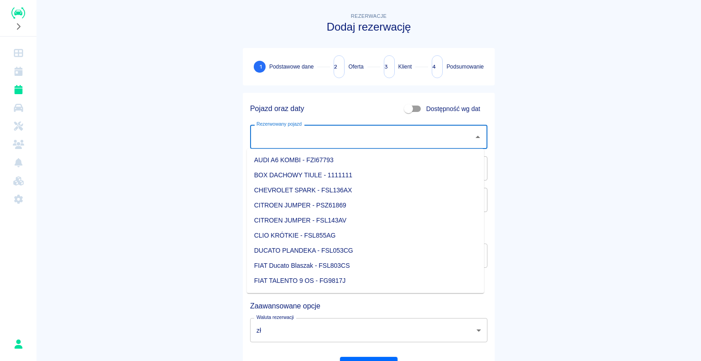
click at [325, 135] on input "Rezerwowany pojazd" at bounding box center [362, 137] width 216 height 16
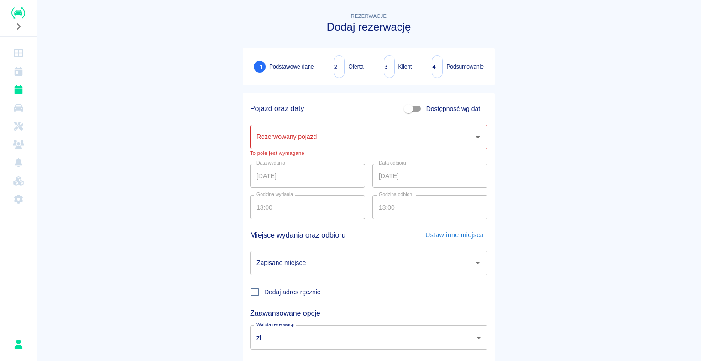
click at [225, 158] on main "Rezerwacje Dodaj rezerwację 1 Podstawowe dane 2 Oferta 3 Klient 4 Podsumowanie …" at bounding box center [369, 199] width 665 height 377
click at [297, 145] on div "Rezerwowany pojazd" at bounding box center [368, 137] width 237 height 24
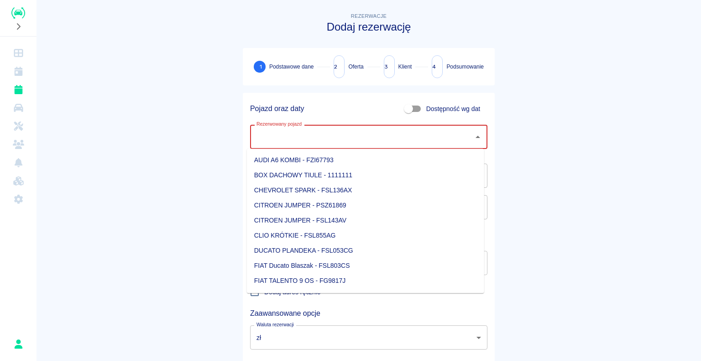
click at [130, 146] on main "Rezerwacje Dodaj rezerwację 1 Podstawowe dane 2 Oferta 3 Klient 4 Podsumowanie …" at bounding box center [369, 199] width 665 height 377
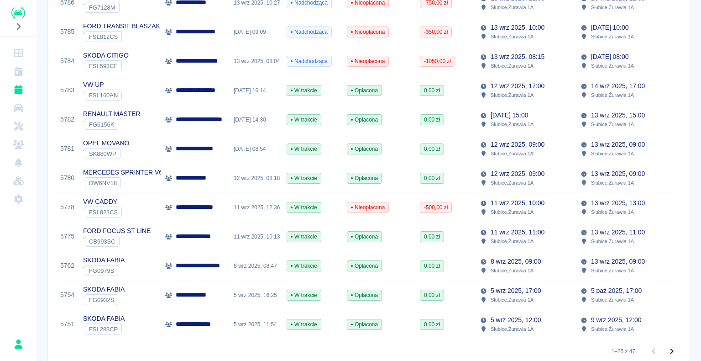
scroll to position [562, 0]
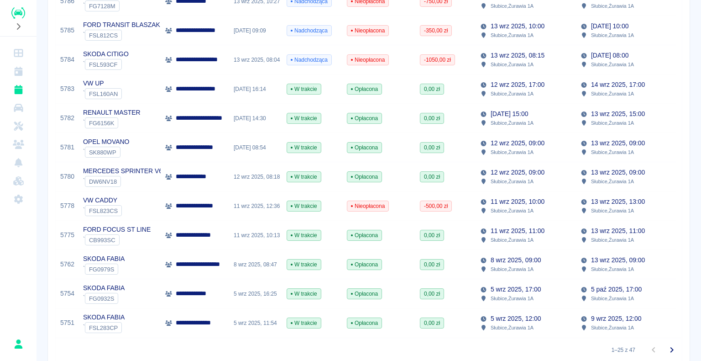
click at [149, 180] on div "` DW6NV18" at bounding box center [122, 181] width 79 height 11
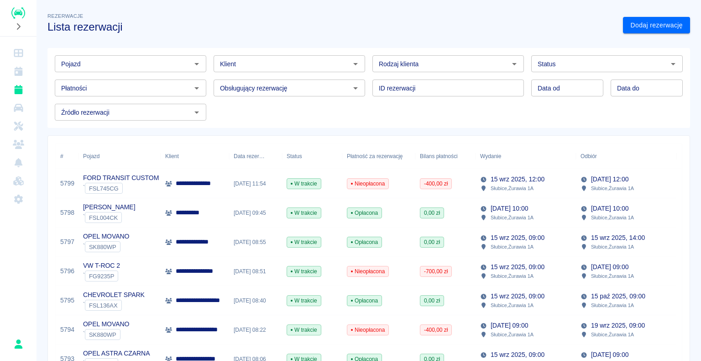
click at [267, 229] on div "[DATE] 08:55" at bounding box center [255, 241] width 53 height 29
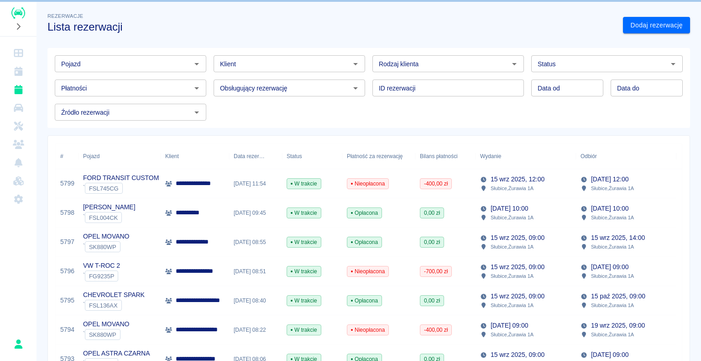
click at [267, 229] on div "[DATE] 08:55" at bounding box center [255, 241] width 53 height 29
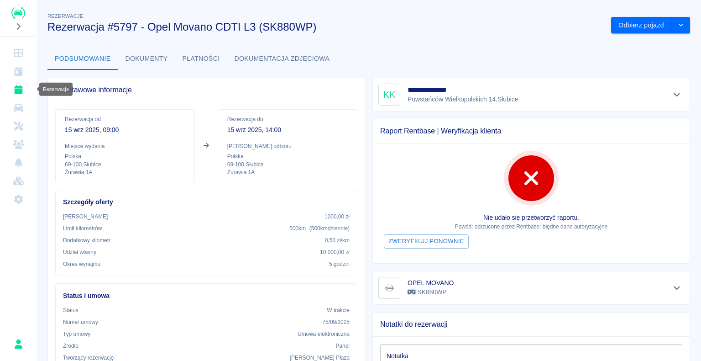
click at [10, 89] on link "Rezerwacje" at bounding box center [18, 89] width 29 height 18
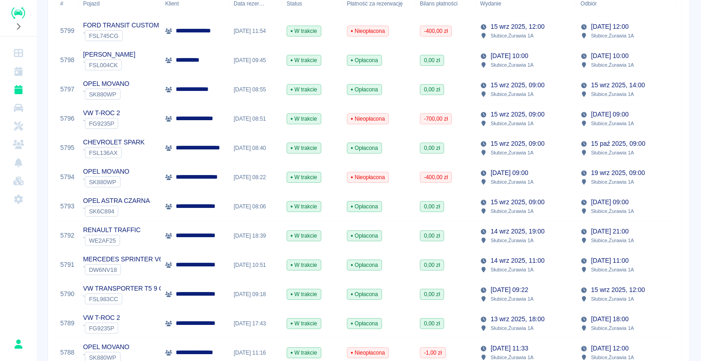
scroll to position [137, 0]
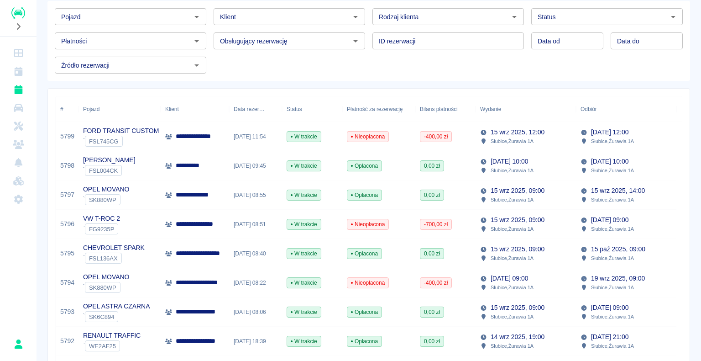
scroll to position [0, 0]
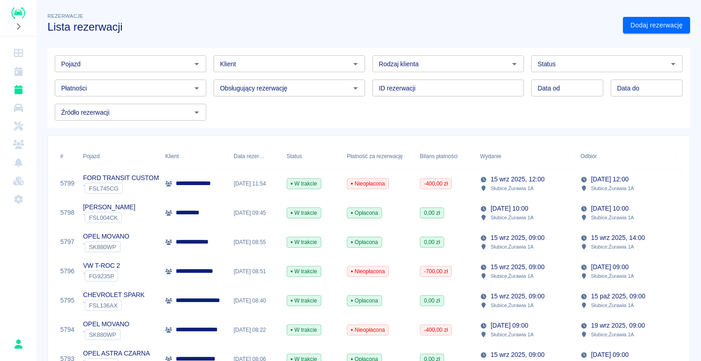
click at [247, 271] on div "[DATE] 08:51" at bounding box center [255, 271] width 53 height 29
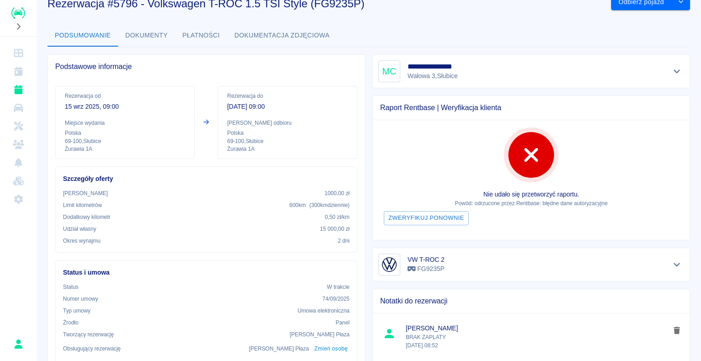
scroll to position [46, 0]
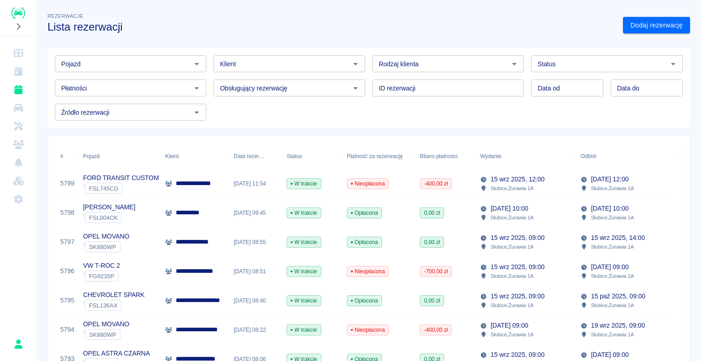
click at [197, 243] on p "**********" at bounding box center [197, 242] width 42 height 10
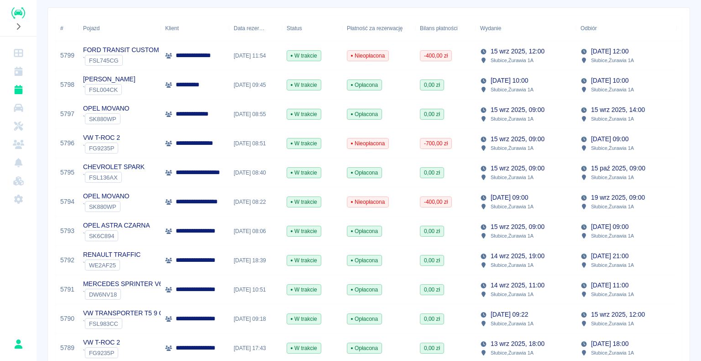
scroll to position [137, 0]
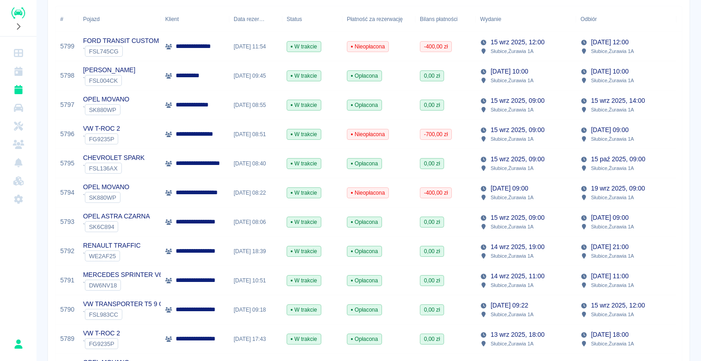
click at [201, 283] on p "**********" at bounding box center [199, 280] width 46 height 10
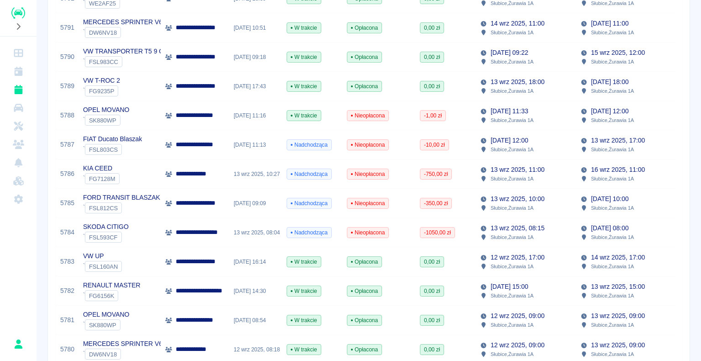
scroll to position [411, 0]
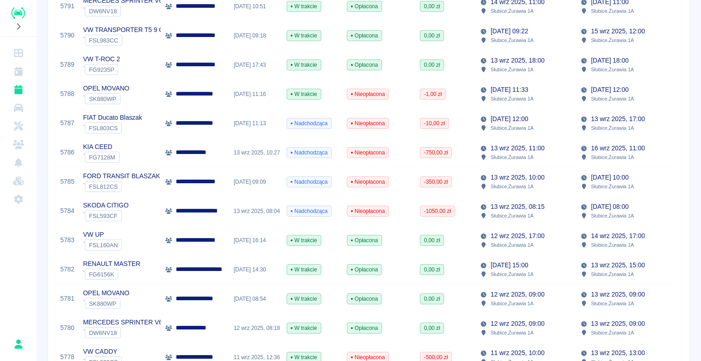
click at [200, 240] on p "**********" at bounding box center [206, 240] width 60 height 10
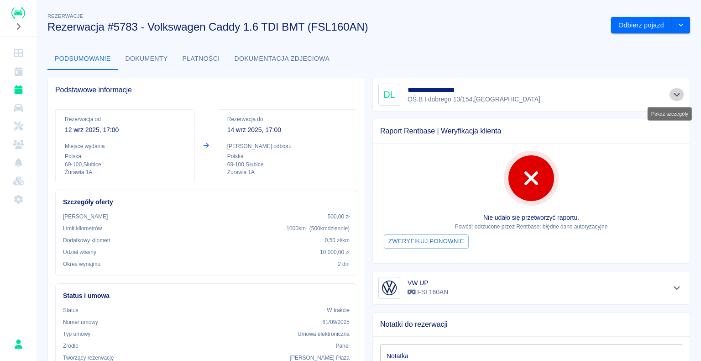
click at [672, 93] on icon "Pokaż szczegóły" at bounding box center [677, 94] width 11 height 8
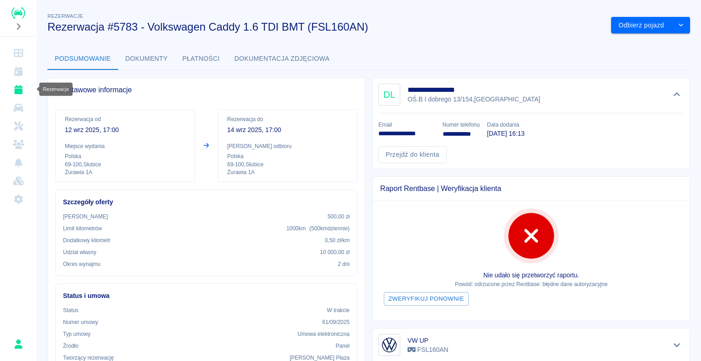
click at [17, 91] on icon "Rezerwacje" at bounding box center [18, 89] width 8 height 9
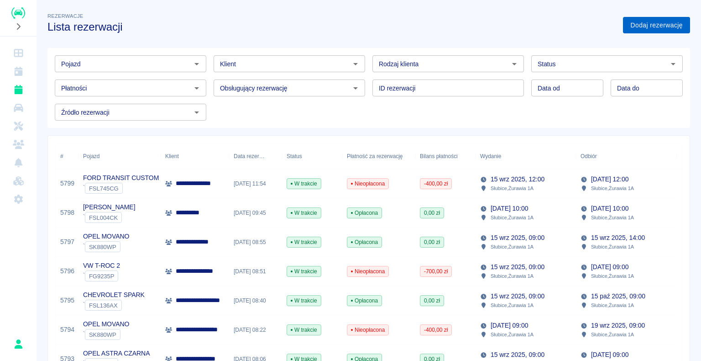
click at [673, 23] on link "Dodaj rezerwację" at bounding box center [656, 25] width 67 height 17
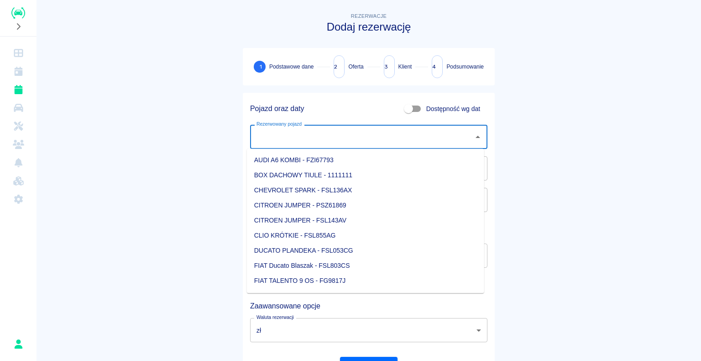
click at [350, 135] on input "Rezerwowany pojazd" at bounding box center [362, 137] width 216 height 16
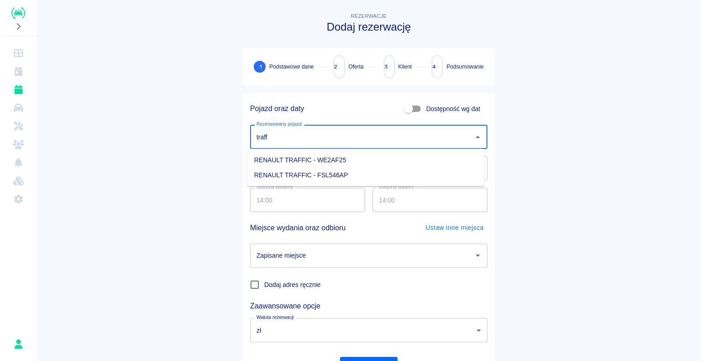
click at [312, 158] on li "RENAULT TRAFFIC - WE2AF25" at bounding box center [365, 160] width 237 height 15
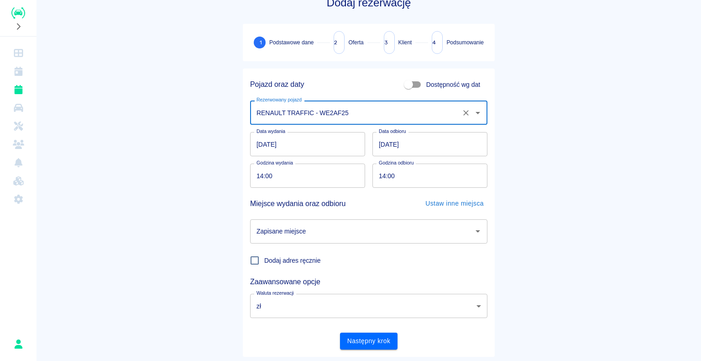
scroll to position [46, 0]
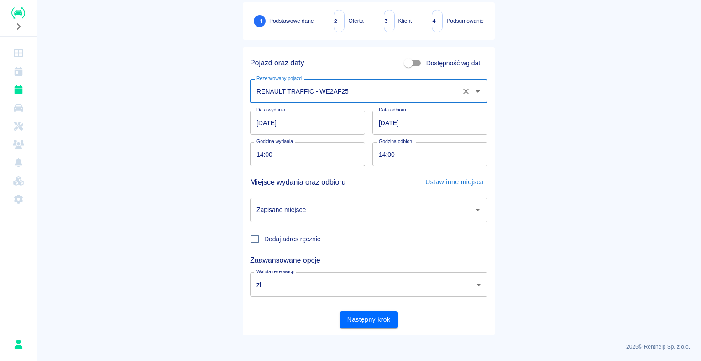
type input "RENAULT TRAFFIC - WE2AF25"
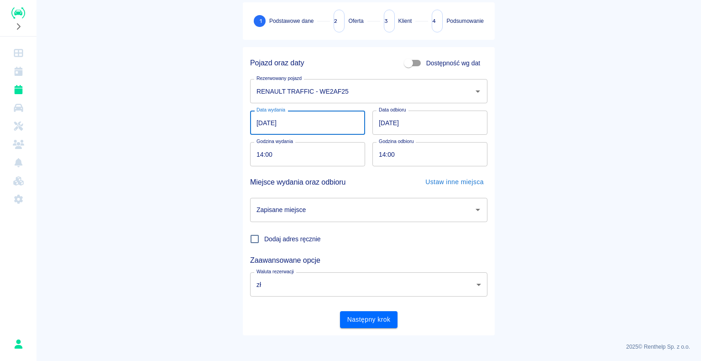
click at [258, 119] on input "[DATE]" at bounding box center [307, 122] width 115 height 24
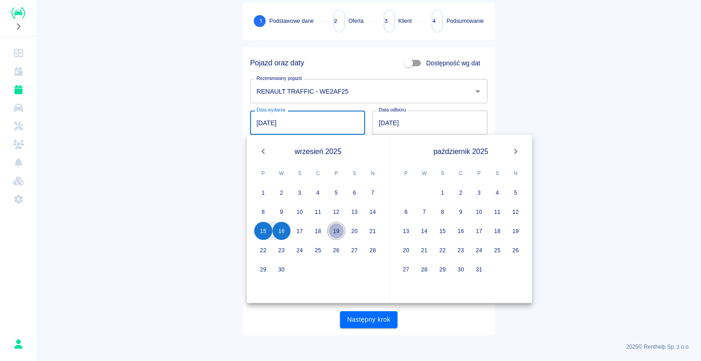
click at [340, 227] on button "19" at bounding box center [336, 230] width 18 height 18
type input "[DATE]"
type input "DD.MM.YYYY"
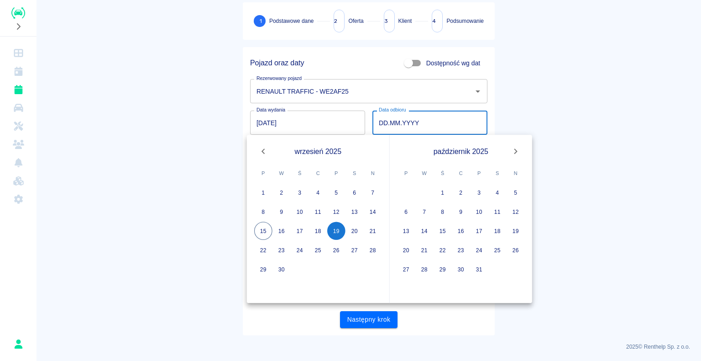
click at [382, 120] on input "DD.MM.YYYY" at bounding box center [430, 122] width 115 height 24
click at [320, 209] on button "11" at bounding box center [318, 211] width 18 height 18
type input "[DATE]"
click at [333, 231] on button "19" at bounding box center [336, 230] width 18 height 18
type input "[DATE]"
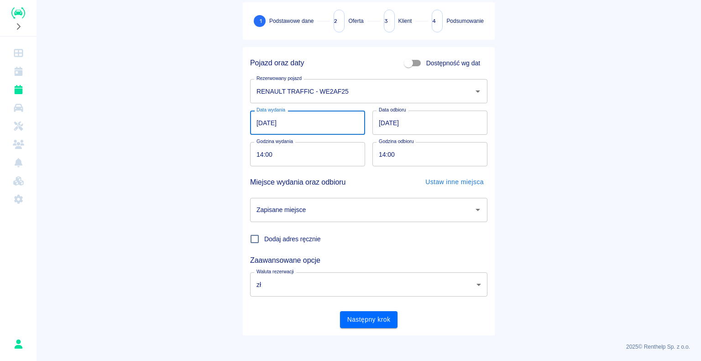
click at [256, 126] on input "[DATE]" at bounding box center [307, 122] width 115 height 24
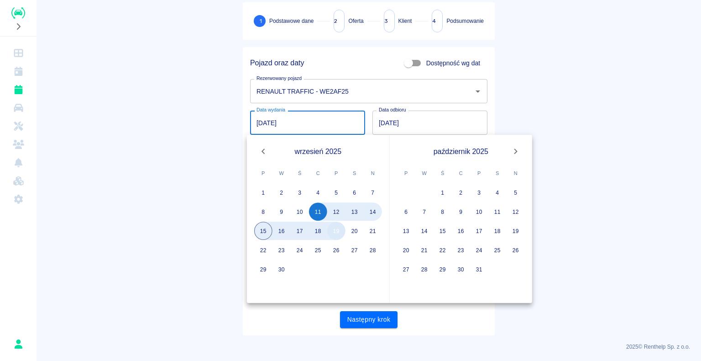
click at [337, 236] on button "19" at bounding box center [336, 230] width 18 height 18
type input "[DATE]"
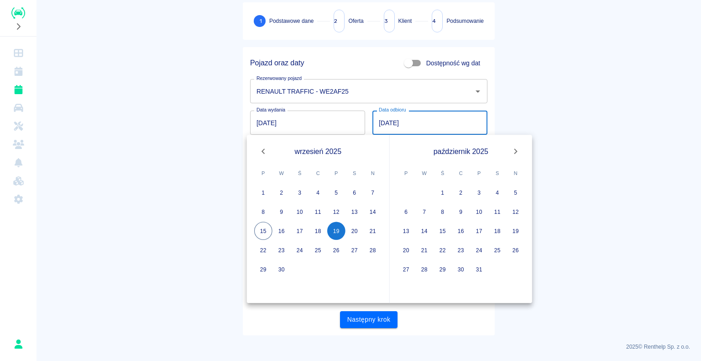
click at [404, 115] on input "[DATE]" at bounding box center [430, 122] width 115 height 24
click at [526, 96] on main "Rezerwacje Dodaj rezerwację 1 Podstawowe dane 2 Oferta 3 Klient 4 Podsumowanie …" at bounding box center [369, 150] width 665 height 370
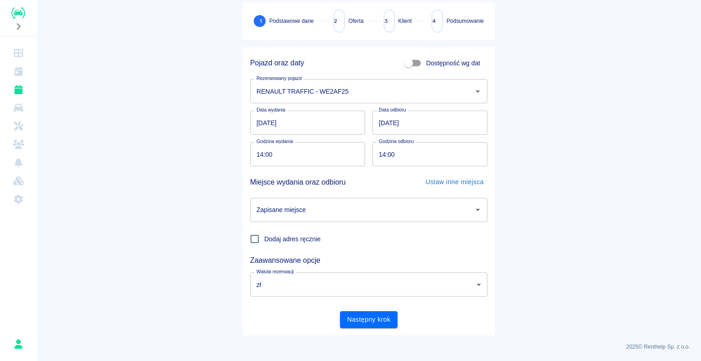
click at [393, 127] on input "[DATE]" at bounding box center [430, 122] width 115 height 24
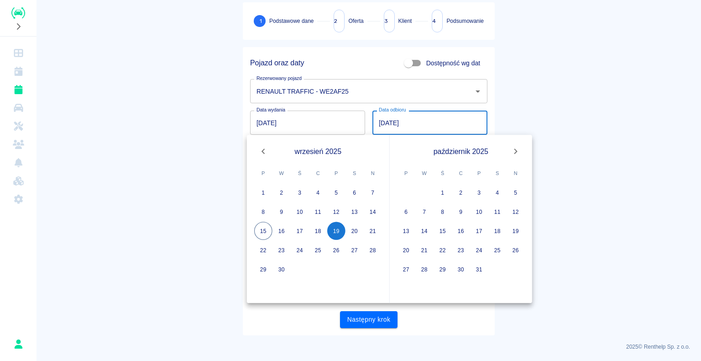
click at [381, 125] on input "[DATE]" at bounding box center [430, 122] width 115 height 24
click at [373, 229] on button "21" at bounding box center [373, 230] width 18 height 18
type input "[DATE]"
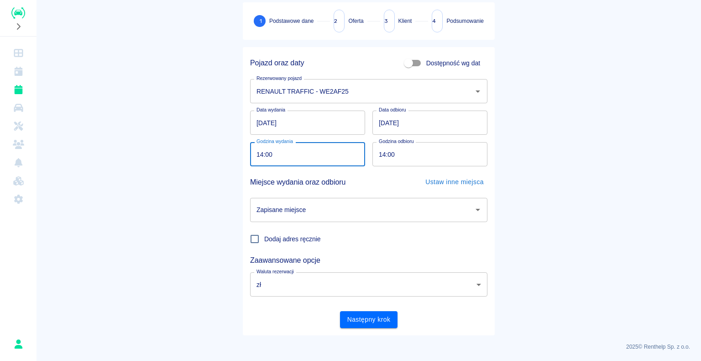
click at [287, 151] on input "14:00" at bounding box center [304, 154] width 109 height 24
type input "08:00"
click at [380, 155] on input "14:00" at bounding box center [427, 154] width 109 height 24
click at [380, 161] on input "14:00" at bounding box center [427, 154] width 109 height 24
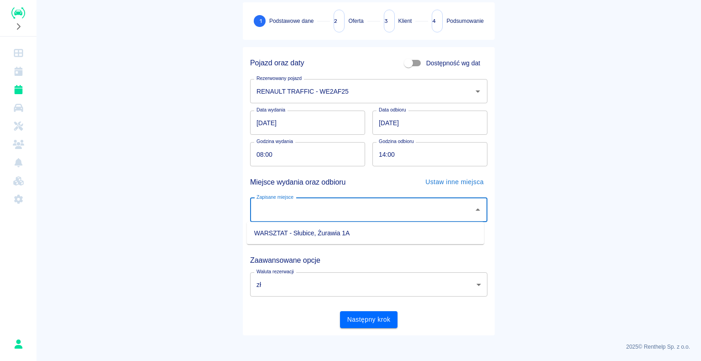
click at [343, 214] on input "Zapisane miejsce" at bounding box center [362, 210] width 216 height 16
click at [325, 227] on li "WARSZTAT - Słubice, Żurawia 1A" at bounding box center [365, 233] width 237 height 15
type input "WARSZTAT - Słubice, Żurawia 1A"
click at [382, 153] on input "14:00" at bounding box center [427, 154] width 109 height 24
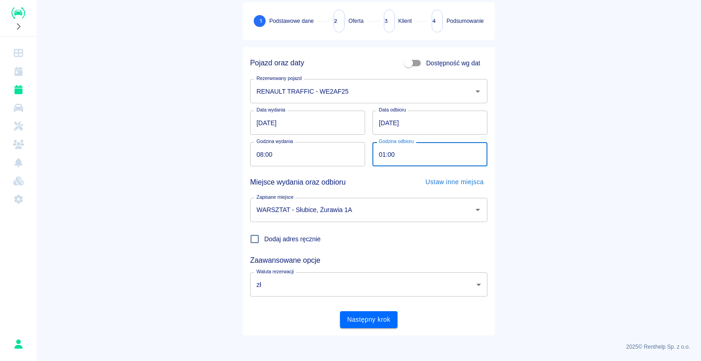
type input "14:00"
click at [451, 260] on h5 "Zaawansowane opcje" at bounding box center [368, 260] width 237 height 9
click at [373, 321] on button "Następny krok" at bounding box center [369, 319] width 58 height 17
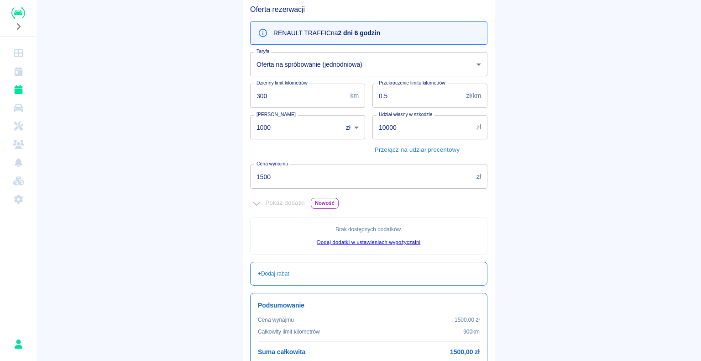
scroll to position [176, 0]
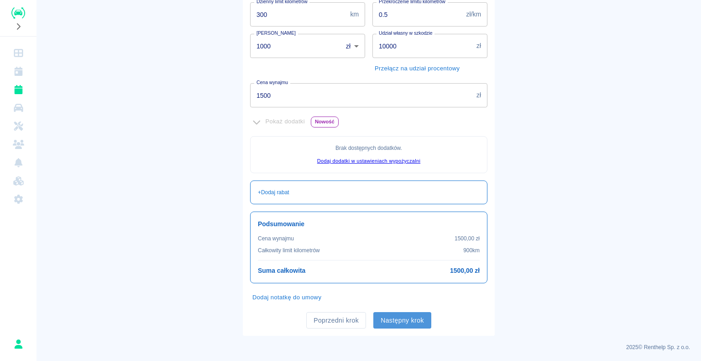
click at [387, 313] on button "Następny krok" at bounding box center [402, 320] width 58 height 17
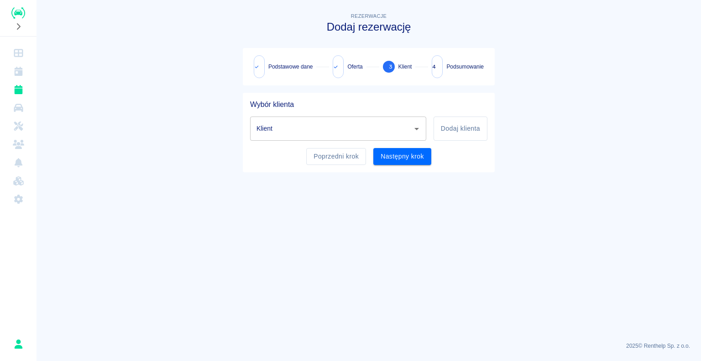
click at [411, 129] on icon "Otwórz" at bounding box center [416, 128] width 11 height 11
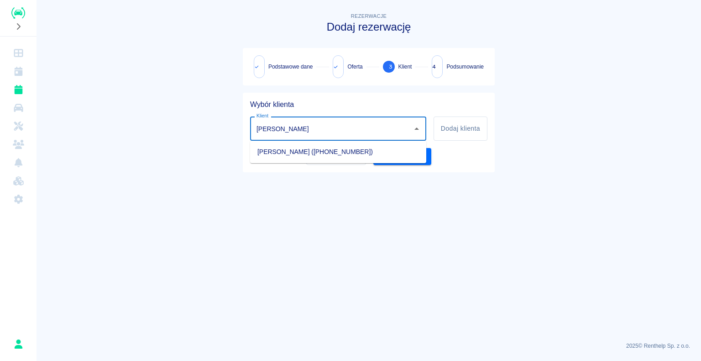
click at [325, 145] on li "[PERSON_NAME] ([PHONE_NUMBER])" at bounding box center [338, 151] width 176 height 15
type input "[PERSON_NAME] ([PHONE_NUMBER])"
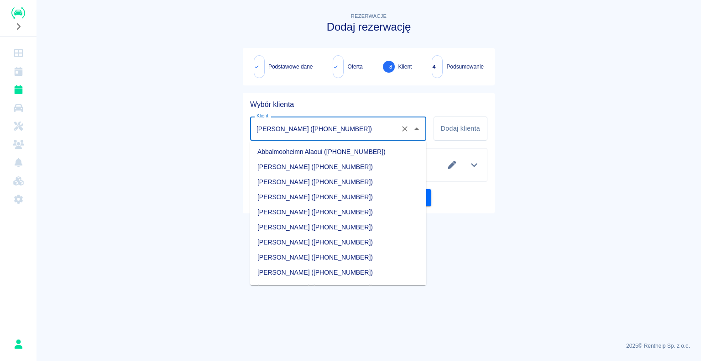
click at [297, 131] on input "[PERSON_NAME] ([PHONE_NUMBER])" at bounding box center [325, 129] width 142 height 16
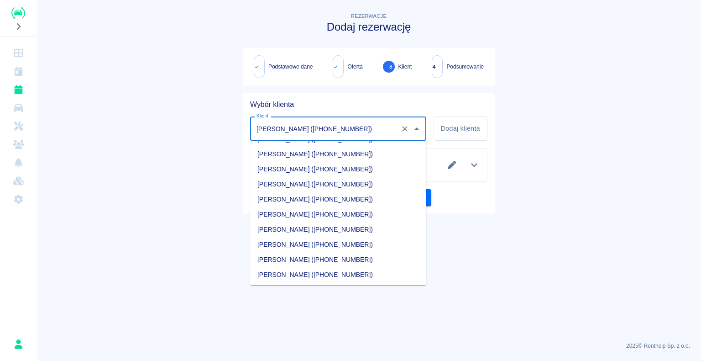
click at [300, 131] on input "[PERSON_NAME] ([PHONE_NUMBER])" at bounding box center [325, 129] width 142 height 16
click at [406, 129] on icon "Wyczyść" at bounding box center [404, 128] width 9 height 9
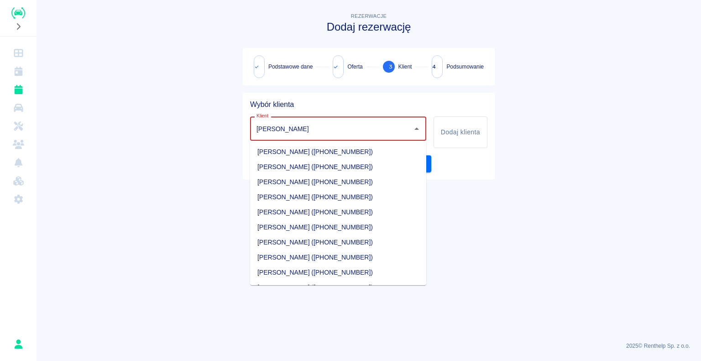
type input "[PERSON_NAME]"
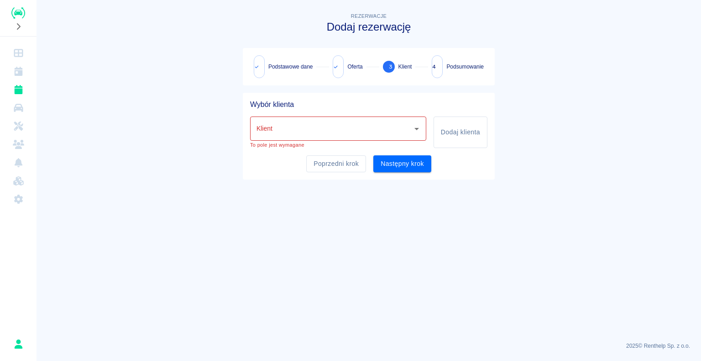
click at [563, 160] on main "Rezerwacje Dodaj rezerwację Podstawowe dane Oferta 3 Klient 4 Podsumowanie Wybó…" at bounding box center [369, 172] width 665 height 323
click at [291, 121] on input "Klient" at bounding box center [331, 129] width 154 height 16
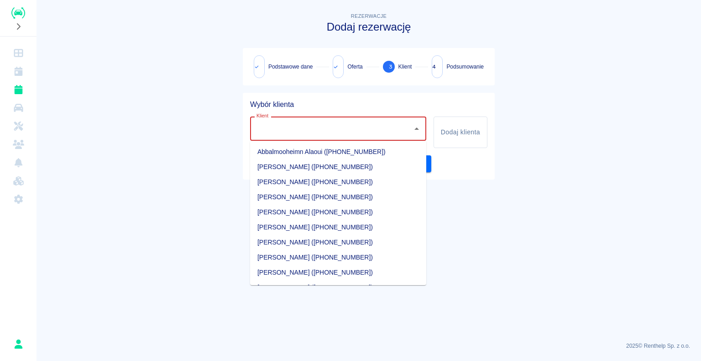
click at [522, 155] on main "Rezerwacje Dodaj rezerwację Podstawowe dane Oferta 3 Klient 4 Podsumowanie Wybó…" at bounding box center [369, 172] width 665 height 323
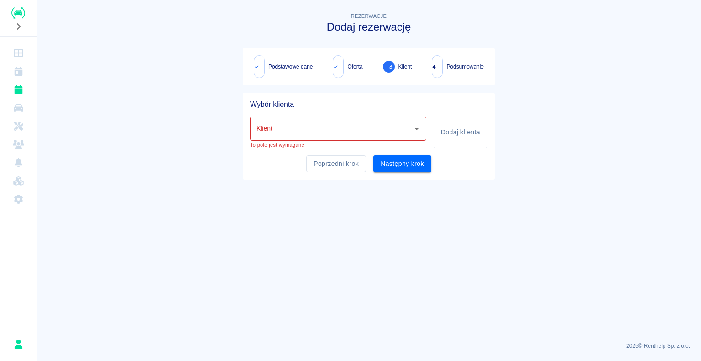
click at [351, 126] on input "Klient" at bounding box center [331, 129] width 154 height 16
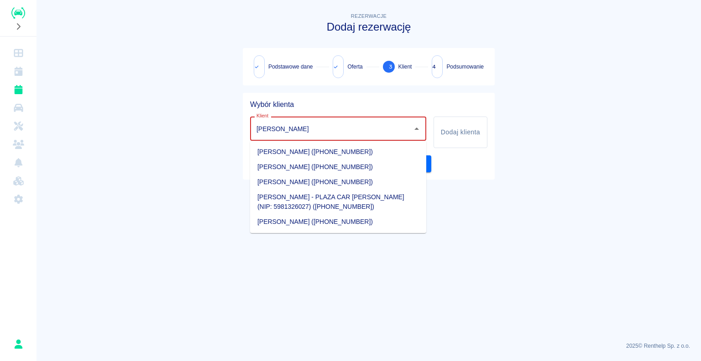
click at [382, 143] on ul "[PERSON_NAME] ([PHONE_NUMBER]) [PERSON_NAME] ([PHONE_NUMBER]) [PERSON_NAME] ([P…" at bounding box center [338, 187] width 176 height 92
click at [382, 155] on li "[PERSON_NAME] ([PHONE_NUMBER])" at bounding box center [338, 151] width 176 height 15
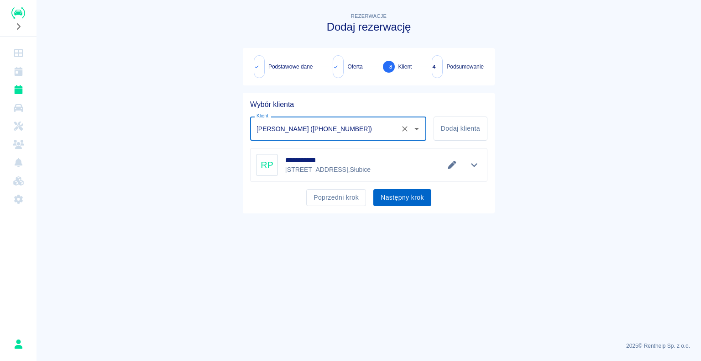
type input "[PERSON_NAME] ([PHONE_NUMBER])"
click at [394, 196] on button "Następny krok" at bounding box center [402, 197] width 58 height 17
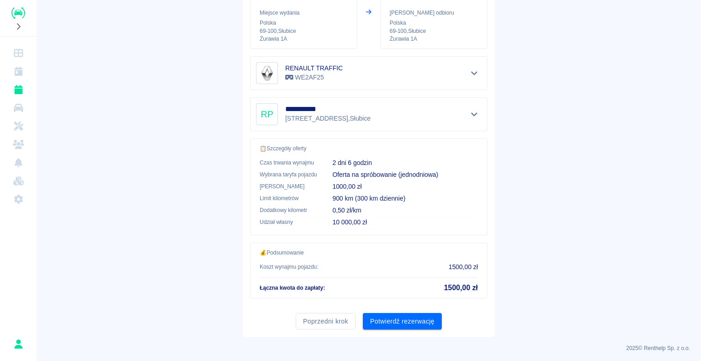
scroll to position [141, 0]
click at [405, 321] on button "Potwierdź rezerwację" at bounding box center [402, 321] width 79 height 17
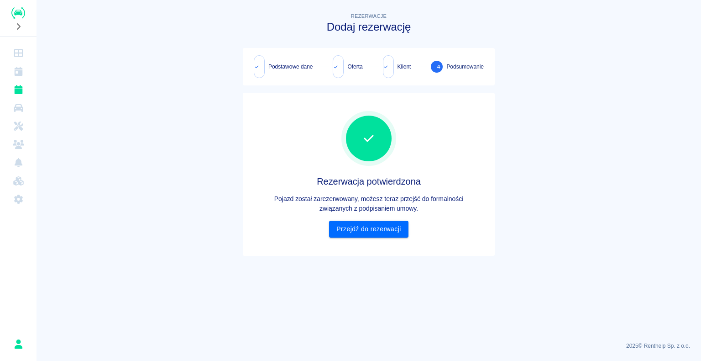
scroll to position [0, 0]
click at [395, 232] on link "Przejdź do rezerwacji" at bounding box center [368, 229] width 79 height 17
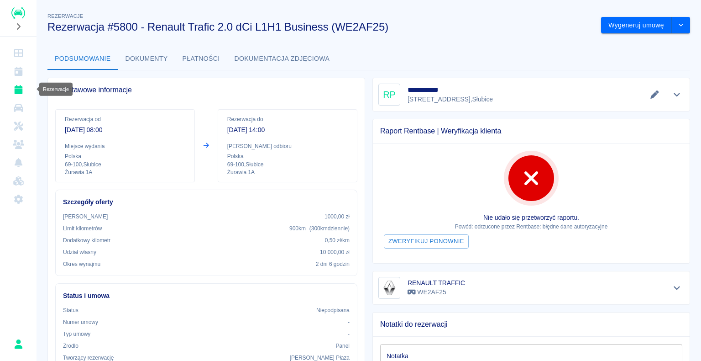
click at [14, 93] on icon "Rezerwacje" at bounding box center [18, 89] width 11 height 9
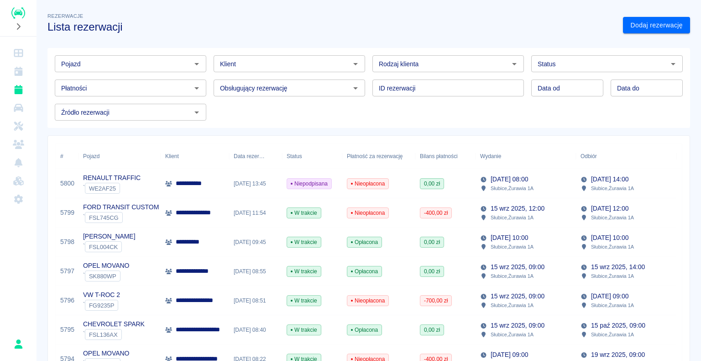
click at [577, 173] on div "[DATE] 14:00 Słubice , Żurawia 1A" at bounding box center [626, 183] width 100 height 29
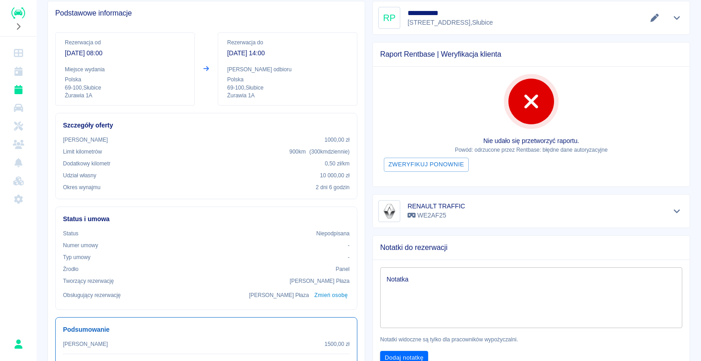
scroll to position [54, 0]
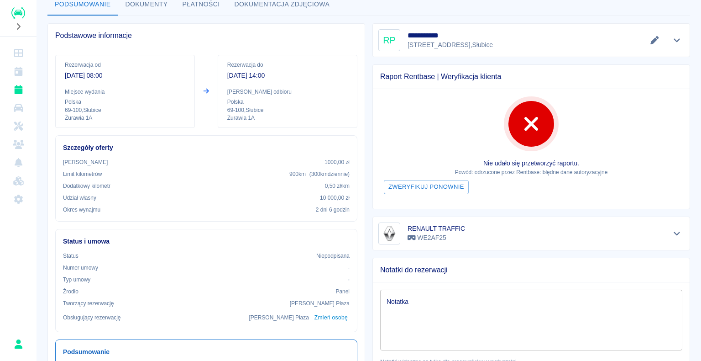
click at [205, 91] on icon at bounding box center [206, 91] width 5 height 5
click at [242, 91] on p "[PERSON_NAME] odbioru" at bounding box center [287, 92] width 121 height 8
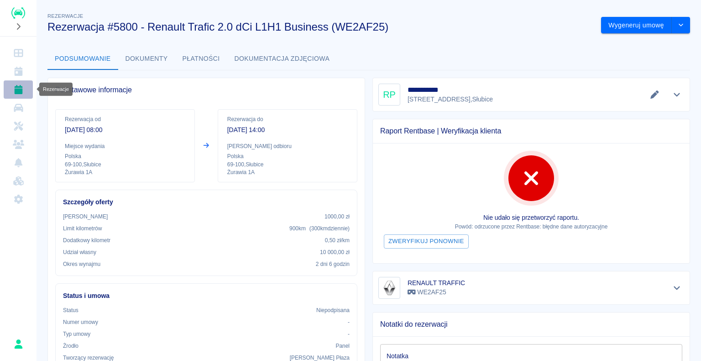
click at [16, 90] on icon "Rezerwacje" at bounding box center [18, 89] width 8 height 9
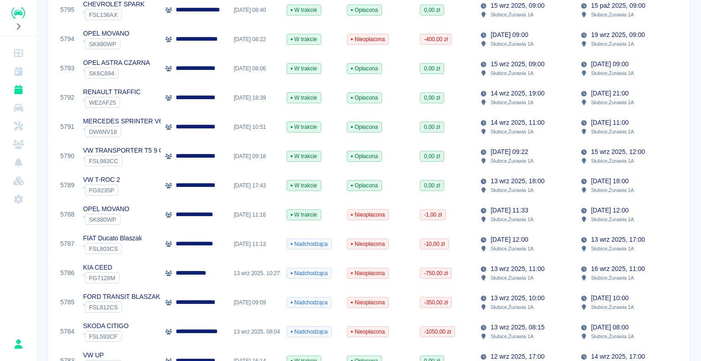
scroll to position [365, 0]
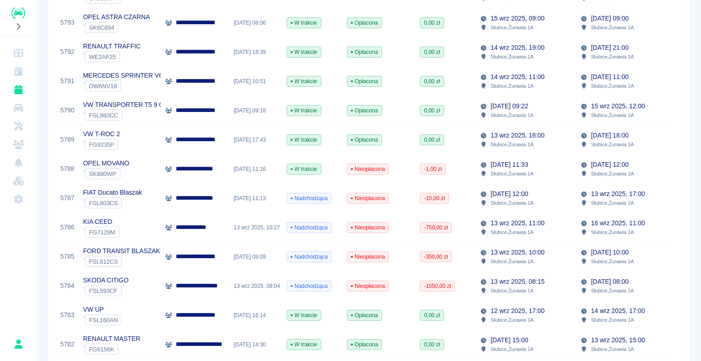
click at [144, 310] on div "VW UP ` FSL160AN" at bounding box center [120, 314] width 82 height 29
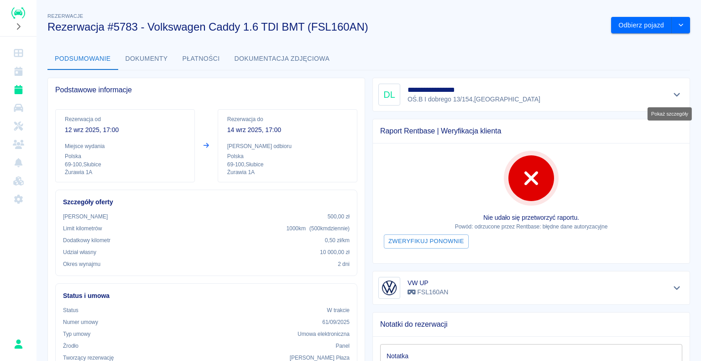
click at [672, 96] on icon "Pokaż szczegóły" at bounding box center [677, 94] width 11 height 8
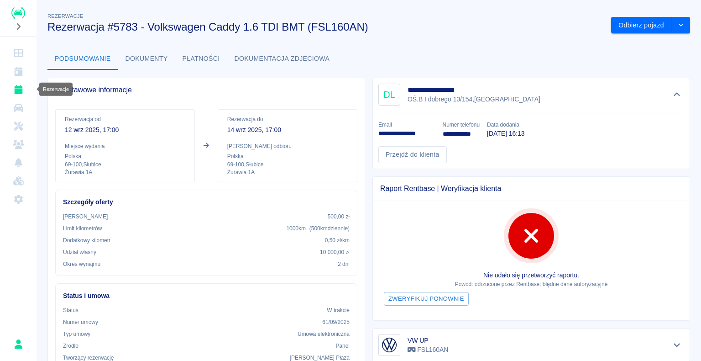
click at [25, 90] on link "Rezerwacje" at bounding box center [18, 89] width 29 height 18
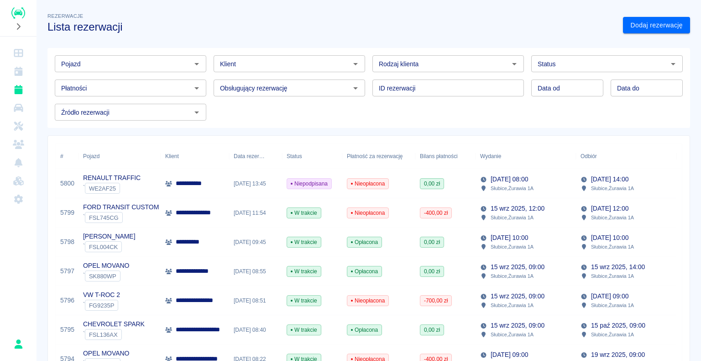
click at [219, 175] on div "**********" at bounding box center [195, 183] width 68 height 29
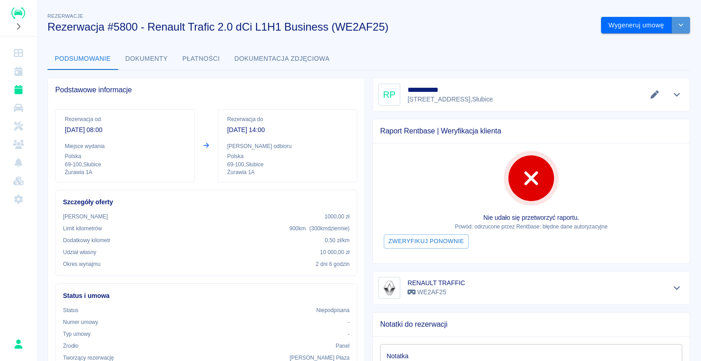
click at [672, 22] on button "drop-down" at bounding box center [681, 25] width 18 height 17
click at [613, 63] on li "Podgląd umowy" at bounding box center [639, 59] width 74 height 15
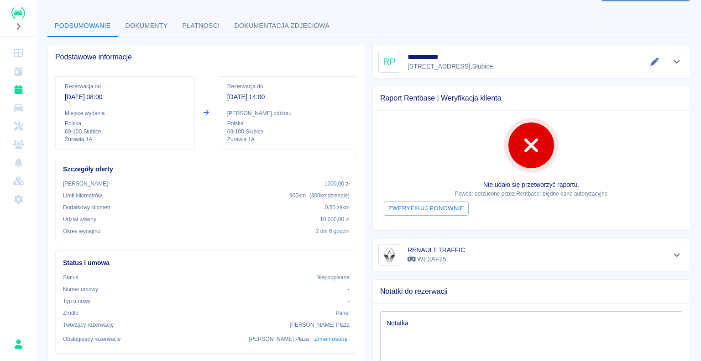
scroll to position [183, 0]
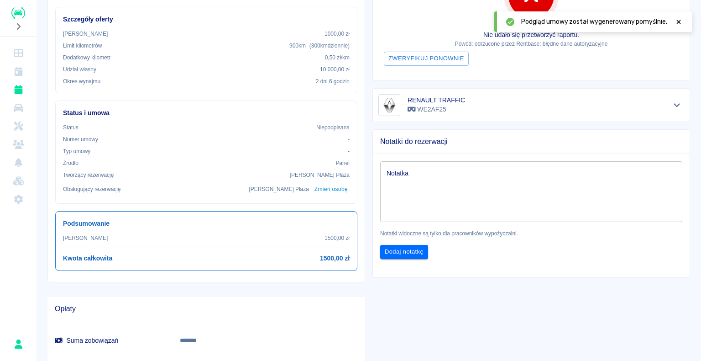
click at [389, 14] on div "Nie udało się przetworzyć raportu. Powód: odrzucone przez [PERSON_NAME]: błędne…" at bounding box center [531, 21] width 317 height 120
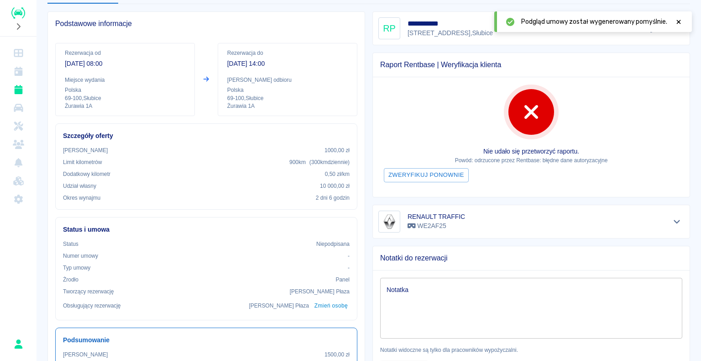
scroll to position [0, 0]
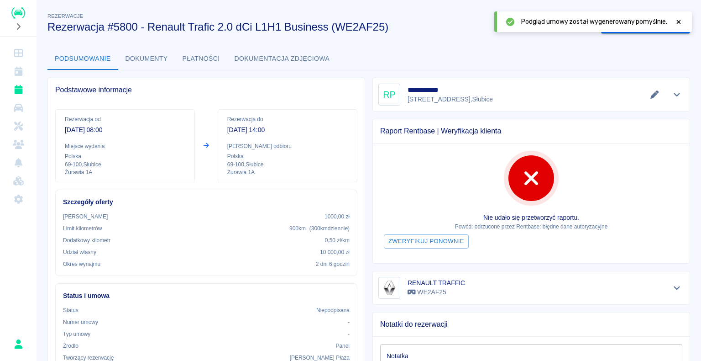
click at [678, 23] on icon at bounding box center [679, 22] width 4 height 4
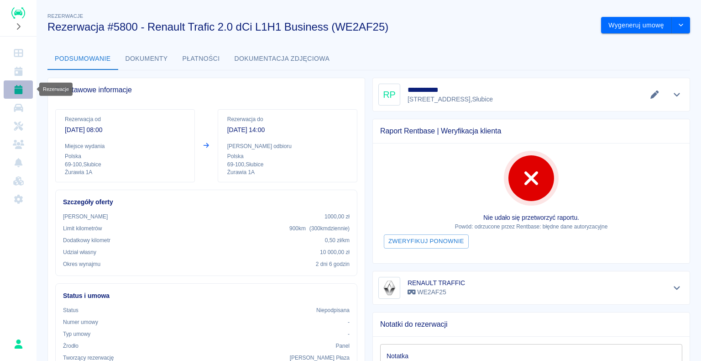
click at [11, 88] on link "Rezerwacje" at bounding box center [18, 89] width 29 height 18
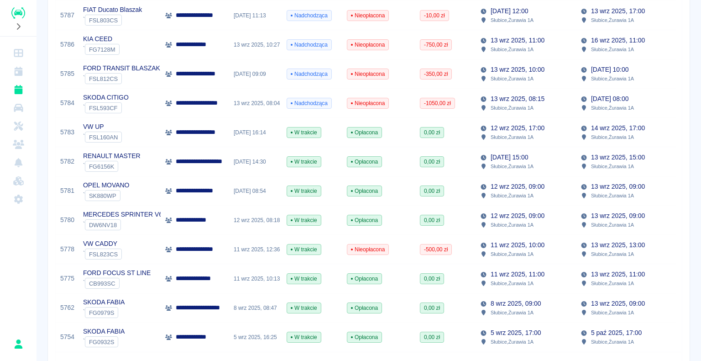
scroll to position [594, 0]
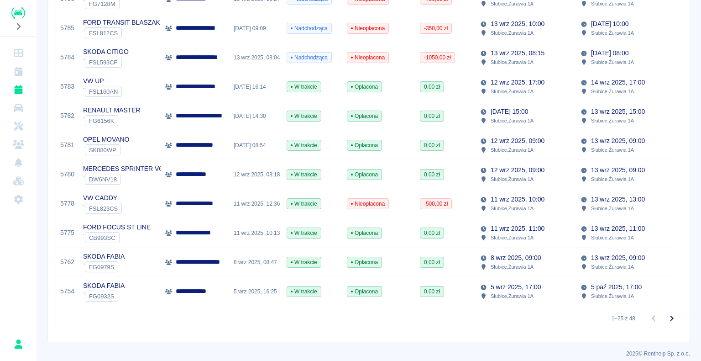
click at [240, 59] on div "13 wrz 2025, 08:04" at bounding box center [255, 57] width 53 height 29
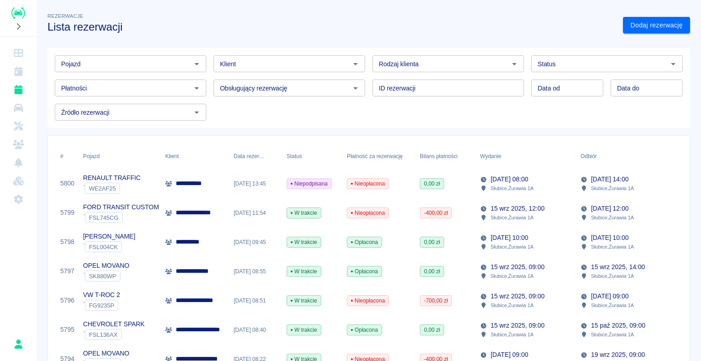
click at [318, 193] on div "Niepodpisana" at bounding box center [312, 183] width 60 height 29
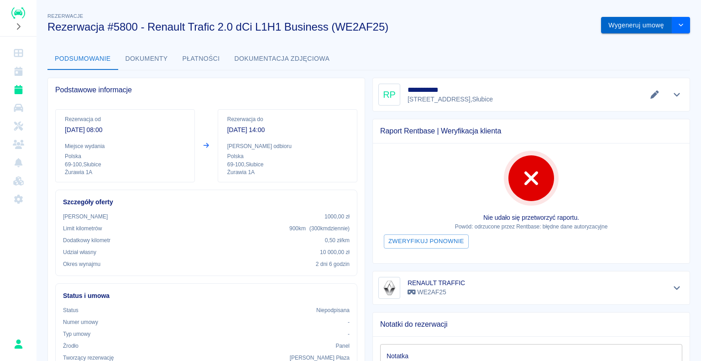
click at [659, 28] on button "Wygeneruj umowę" at bounding box center [636, 25] width 71 height 17
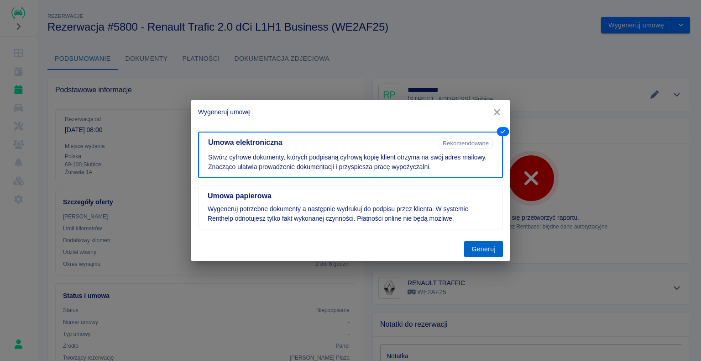
click at [479, 249] on button "Generuj" at bounding box center [483, 249] width 39 height 17
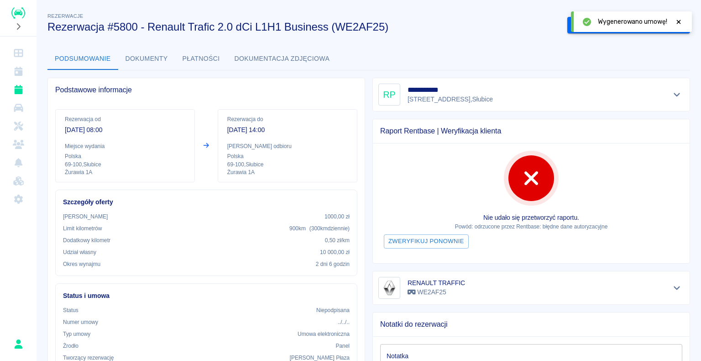
click at [679, 21] on icon at bounding box center [679, 22] width 8 height 6
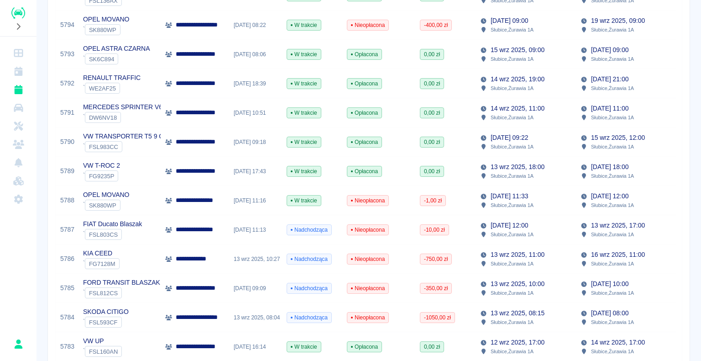
scroll to position [197, 0]
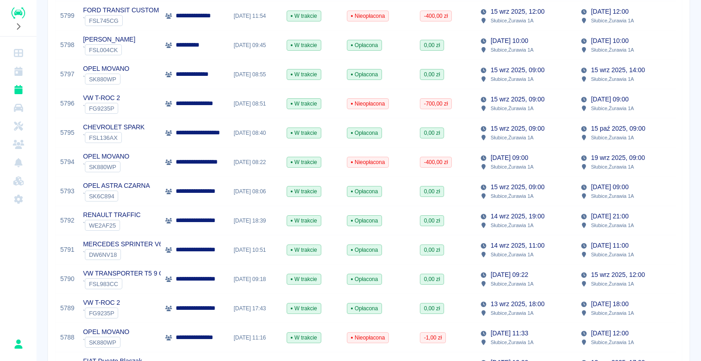
click at [380, 224] on span "Opłacona" at bounding box center [364, 220] width 34 height 8
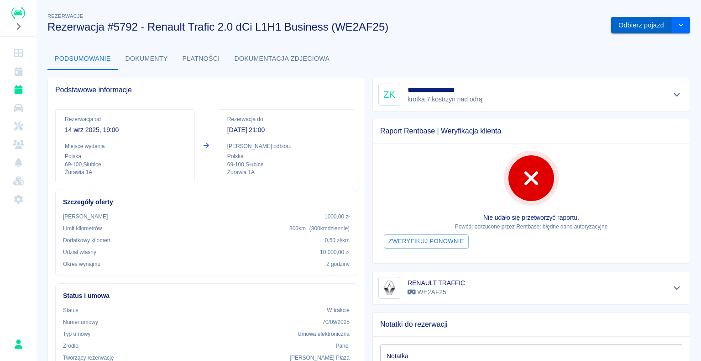
click at [662, 21] on button "Odbierz pojazd" at bounding box center [641, 25] width 61 height 17
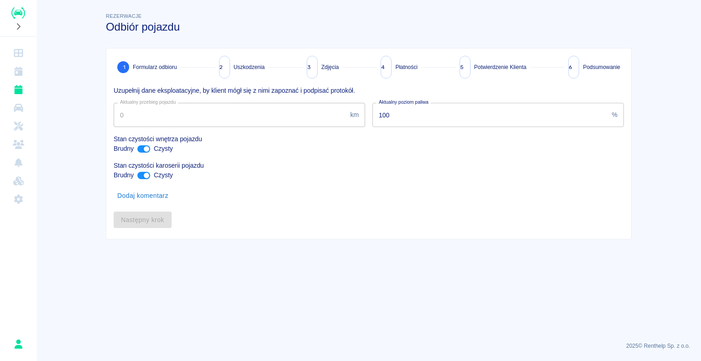
type input "74627"
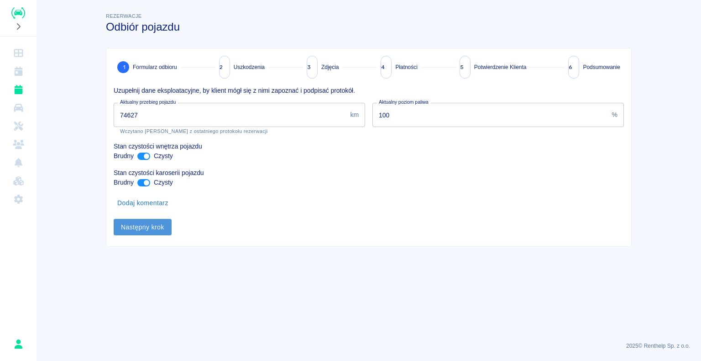
click at [148, 225] on button "Następny krok" at bounding box center [143, 227] width 58 height 17
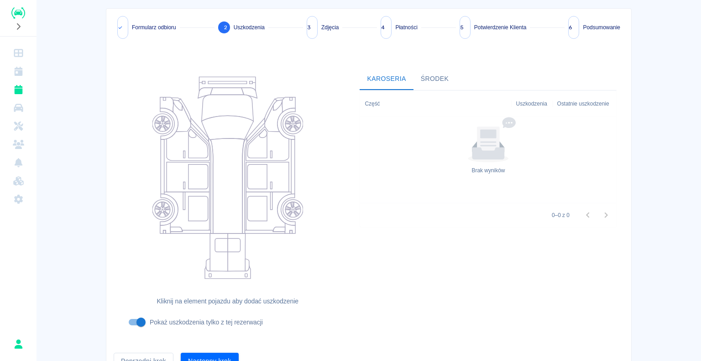
scroll to position [85, 0]
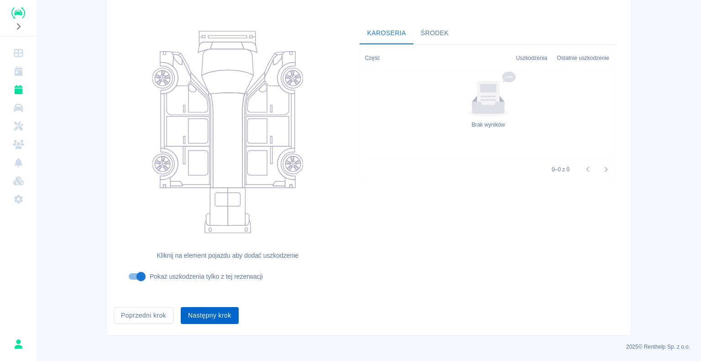
click at [220, 319] on button "Następny krok" at bounding box center [210, 315] width 58 height 17
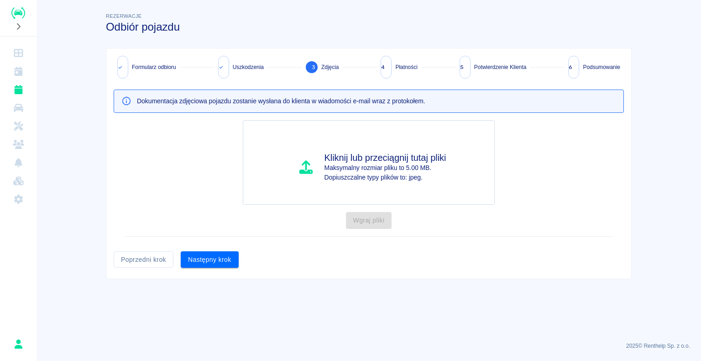
scroll to position [0, 0]
click at [214, 259] on button "Następny krok" at bounding box center [210, 259] width 58 height 17
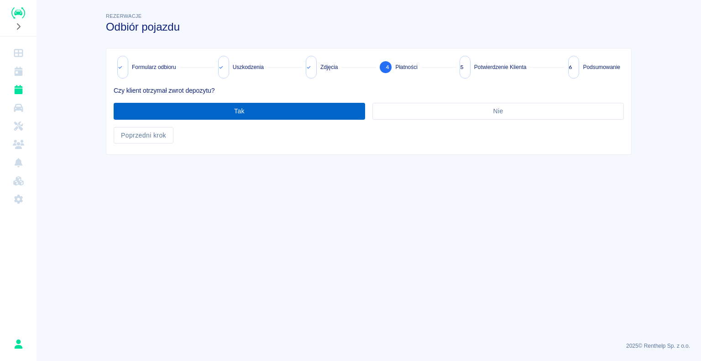
click at [276, 113] on button "Tak" at bounding box center [240, 111] width 252 height 17
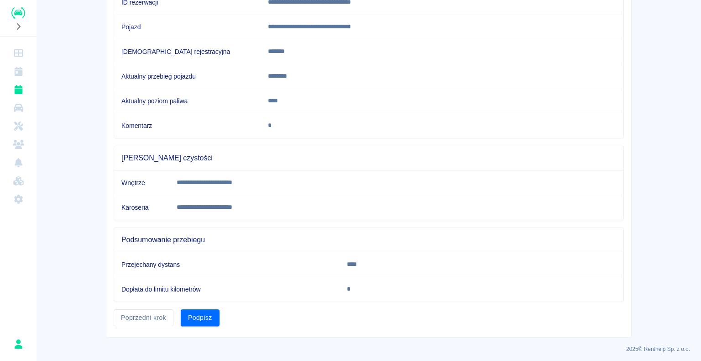
scroll to position [138, 0]
click at [212, 321] on button "Podpisz" at bounding box center [200, 317] width 39 height 17
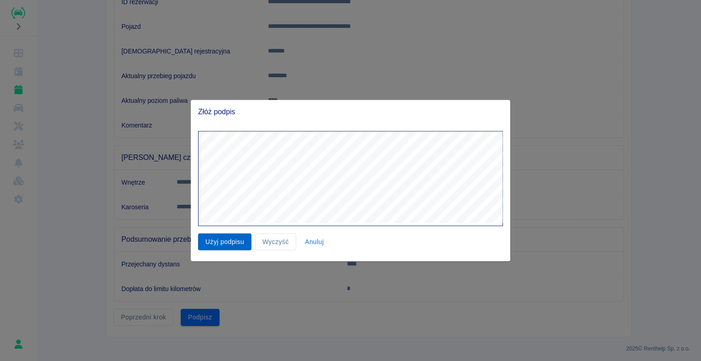
click at [229, 240] on button "Użyj podpisu" at bounding box center [224, 241] width 53 height 17
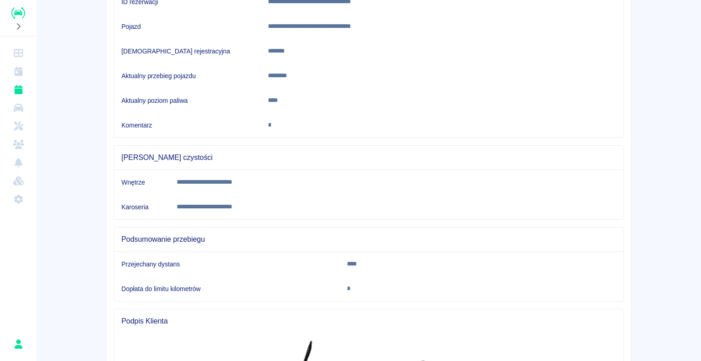
scroll to position [329, 0]
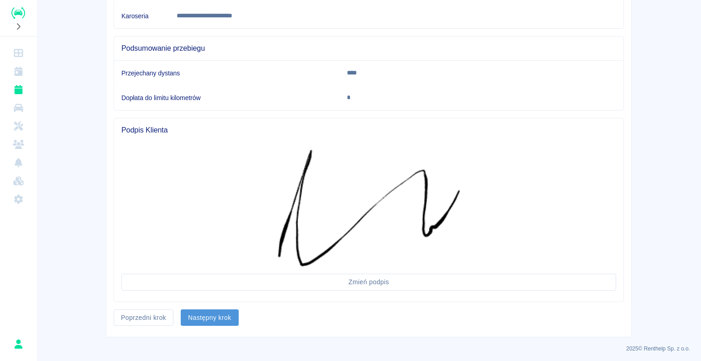
click at [215, 313] on button "Następny krok" at bounding box center [210, 317] width 58 height 17
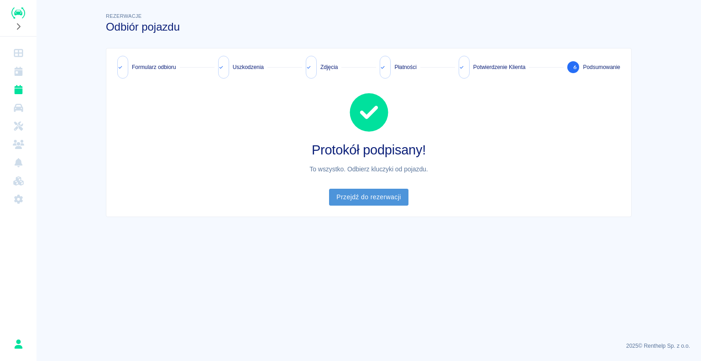
click at [347, 200] on link "Przejdź do rezerwacji" at bounding box center [368, 197] width 79 height 17
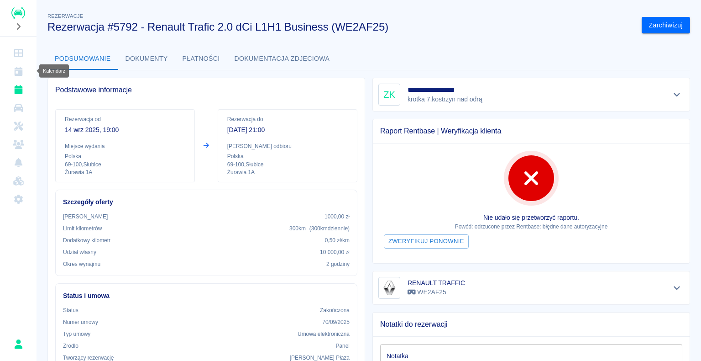
click at [20, 76] on link "Kalendarz" at bounding box center [18, 71] width 29 height 18
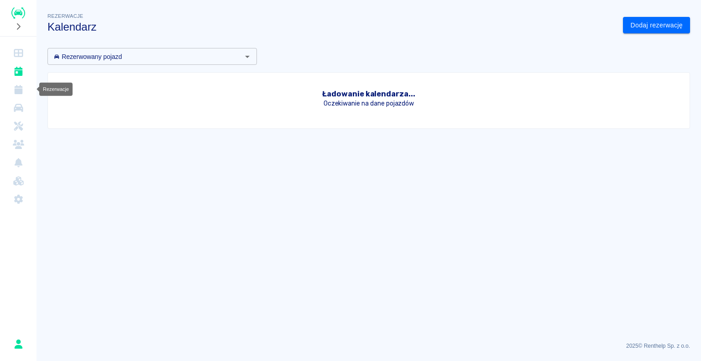
click at [22, 81] on link "Rezerwacje" at bounding box center [18, 89] width 29 height 18
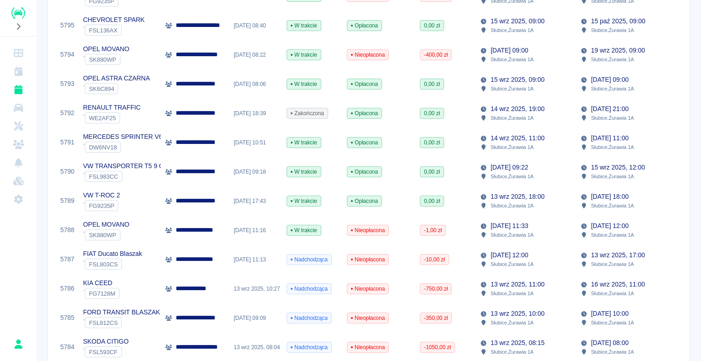
scroll to position [320, 0]
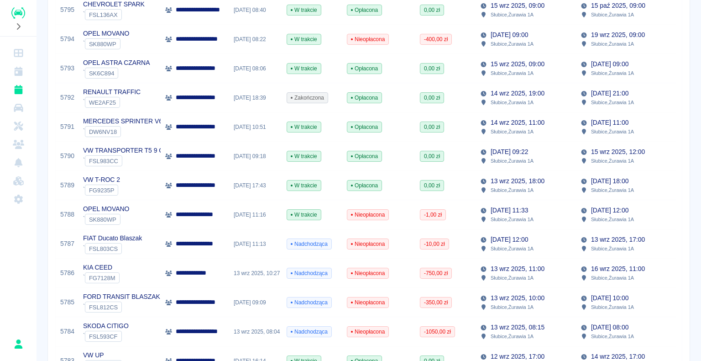
click at [183, 267] on div "**********" at bounding box center [195, 272] width 68 height 29
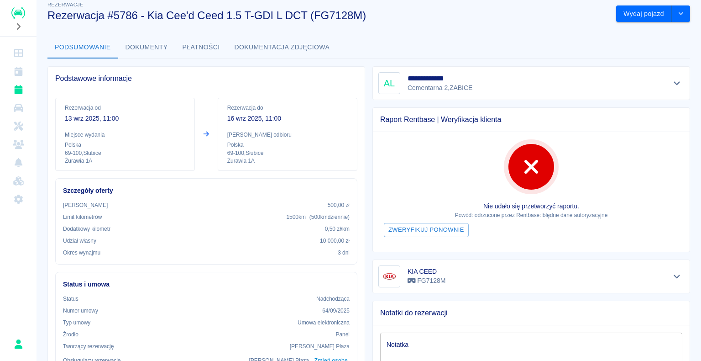
scroll to position [9, 0]
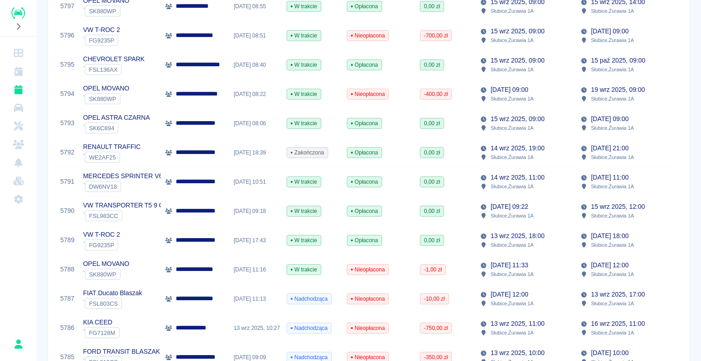
scroll to position [320, 0]
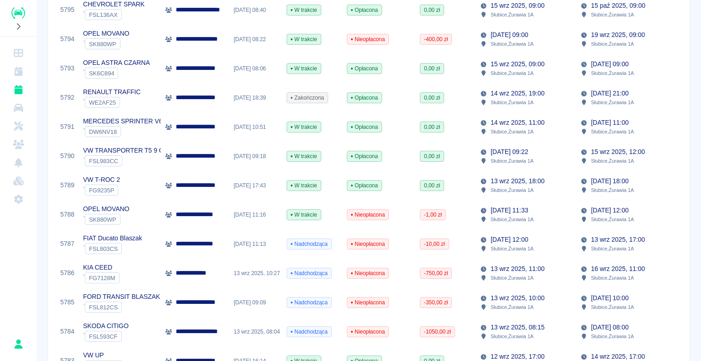
click at [186, 130] on p "**********" at bounding box center [199, 127] width 46 height 10
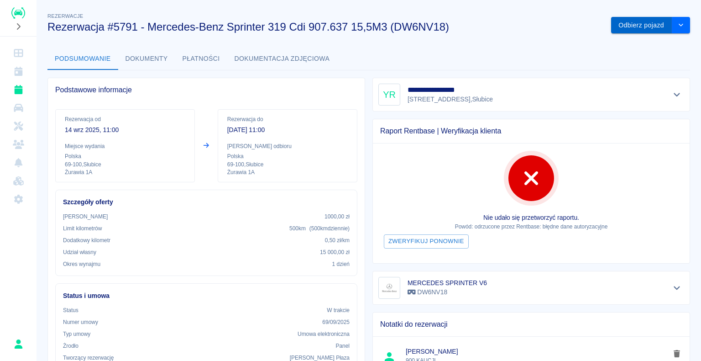
click at [630, 27] on button "Odbierz pojazd" at bounding box center [641, 25] width 61 height 17
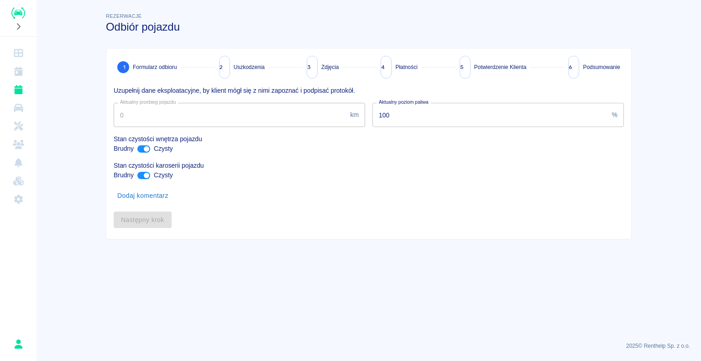
type input "327572"
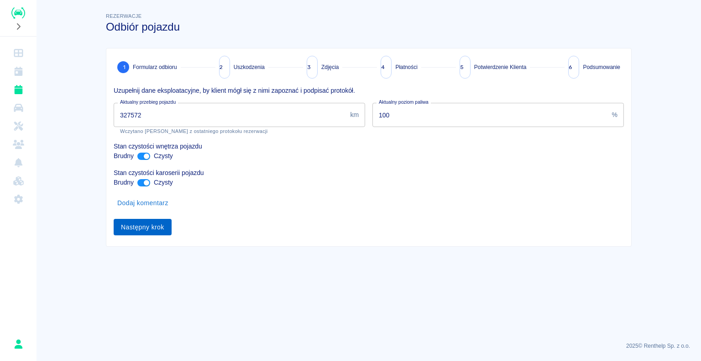
click at [145, 227] on button "Następny krok" at bounding box center [143, 227] width 58 height 17
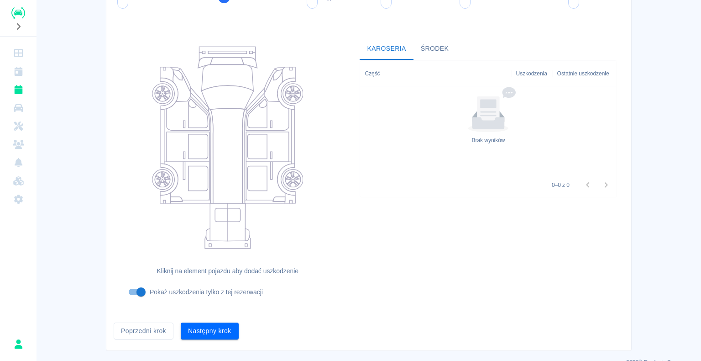
scroll to position [85, 0]
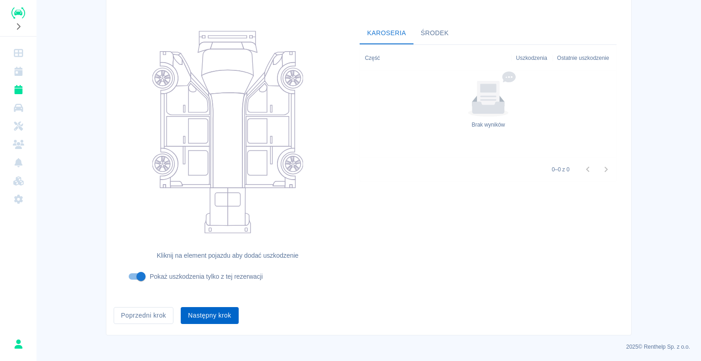
click at [213, 317] on button "Następny krok" at bounding box center [210, 315] width 58 height 17
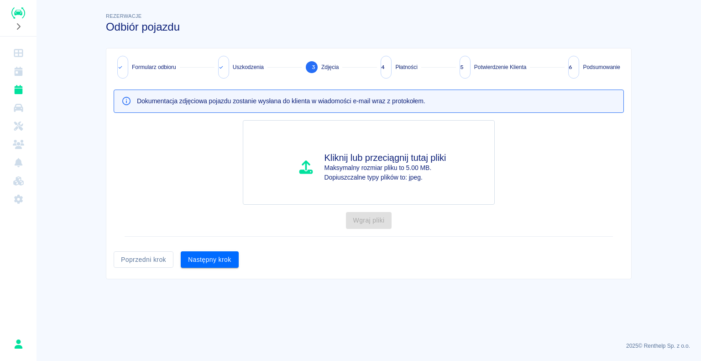
scroll to position [0, 0]
click at [218, 261] on button "Następny krok" at bounding box center [210, 259] width 58 height 17
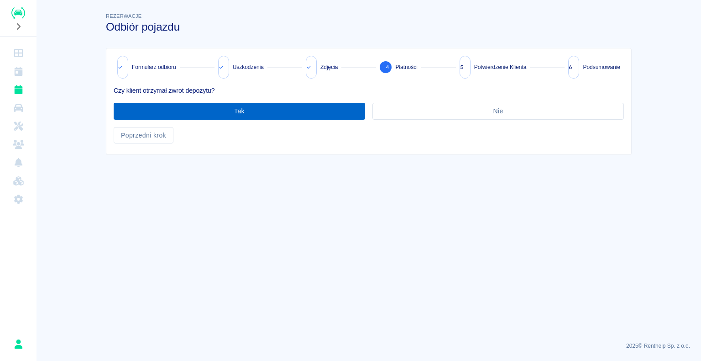
click at [235, 113] on button "Tak" at bounding box center [240, 111] width 252 height 17
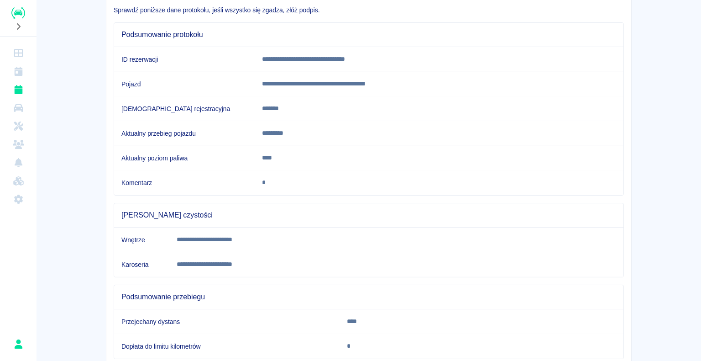
scroll to position [138, 0]
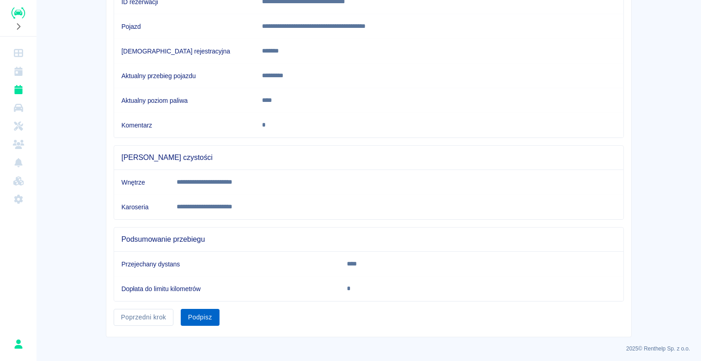
click at [194, 318] on button "Podpisz" at bounding box center [200, 317] width 39 height 17
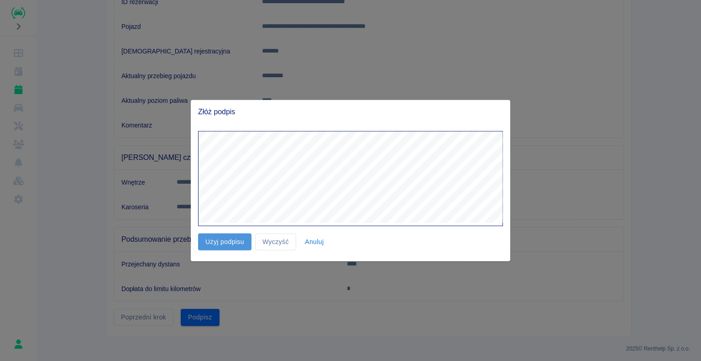
click at [235, 237] on button "Użyj podpisu" at bounding box center [224, 241] width 53 height 17
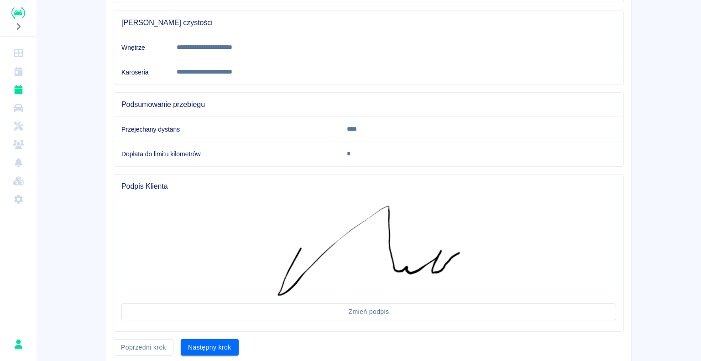
scroll to position [302, 0]
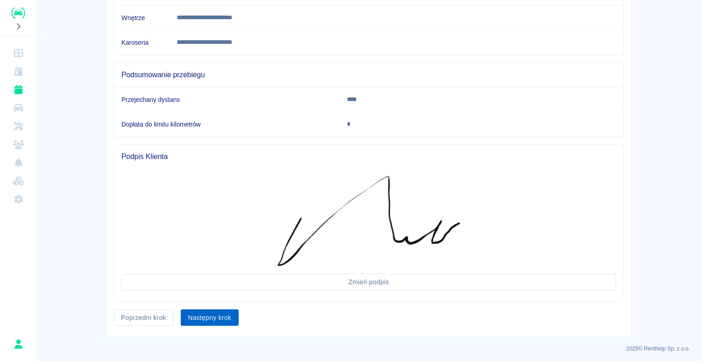
click at [203, 316] on button "Następny krok" at bounding box center [210, 317] width 58 height 17
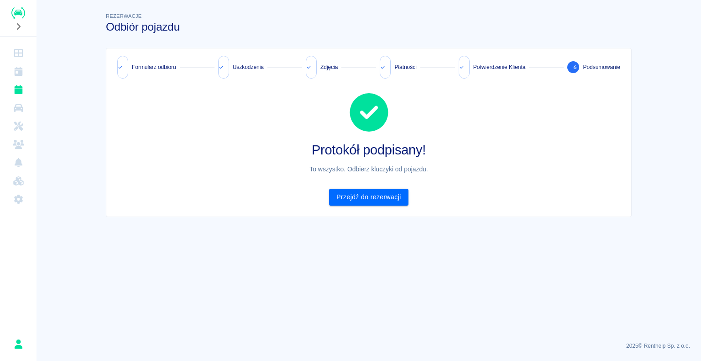
scroll to position [0, 0]
click at [383, 197] on link "Przejdź do rezerwacji" at bounding box center [368, 197] width 79 height 17
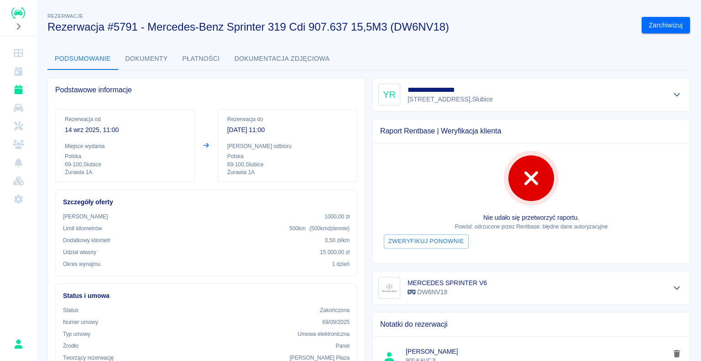
click at [22, 89] on icon "Rezerwacje" at bounding box center [18, 89] width 8 height 9
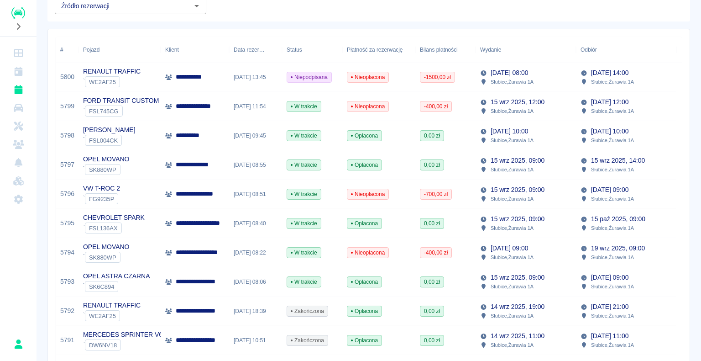
scroll to position [91, 0]
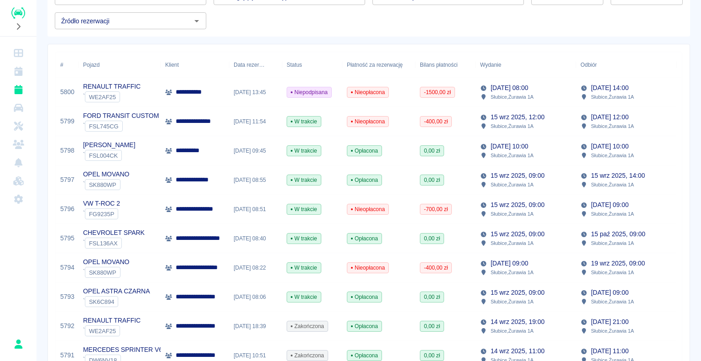
click at [212, 180] on p "**********" at bounding box center [197, 180] width 42 height 10
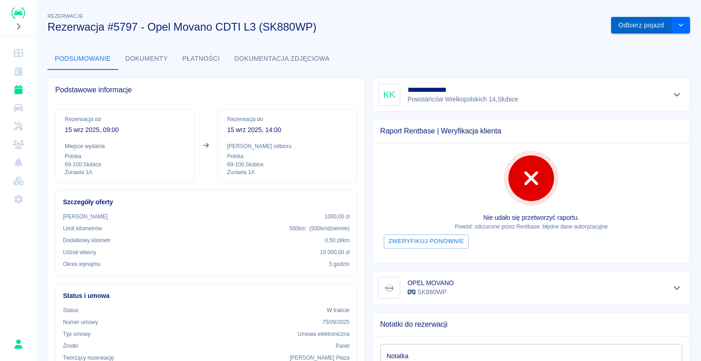
click at [624, 28] on button "Odbierz pojazd" at bounding box center [641, 25] width 61 height 17
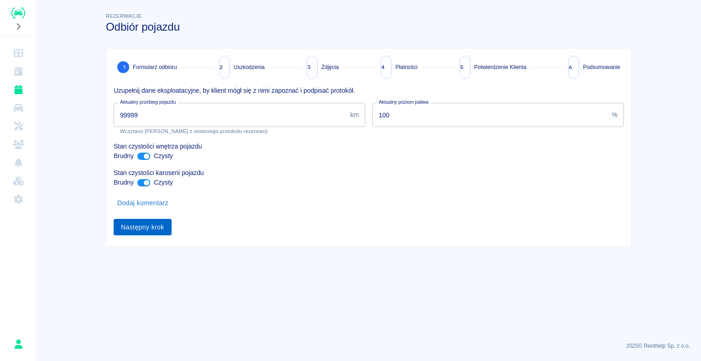
click at [135, 228] on button "Następny krok" at bounding box center [143, 227] width 58 height 17
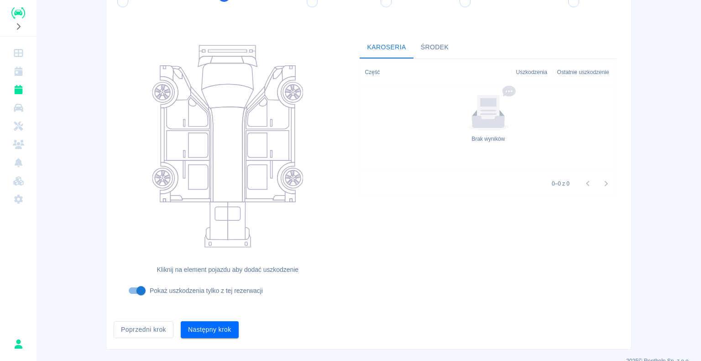
scroll to position [85, 0]
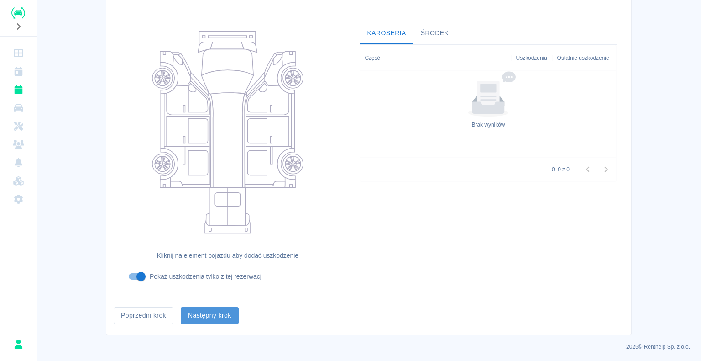
click at [215, 312] on button "Następny krok" at bounding box center [210, 315] width 58 height 17
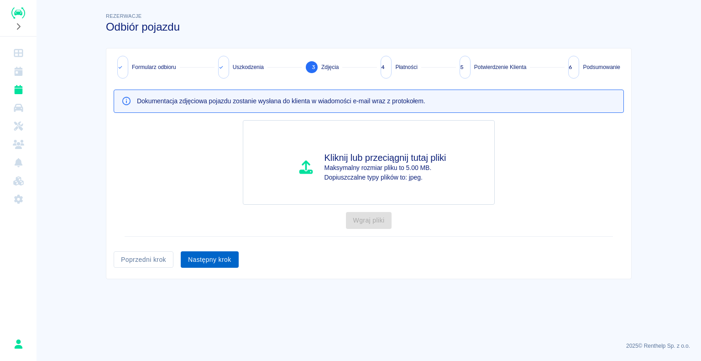
click at [203, 260] on button "Następny krok" at bounding box center [210, 259] width 58 height 17
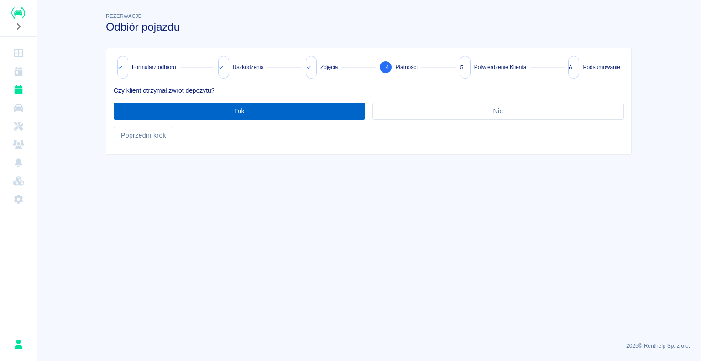
click at [228, 116] on button "Tak" at bounding box center [240, 111] width 252 height 17
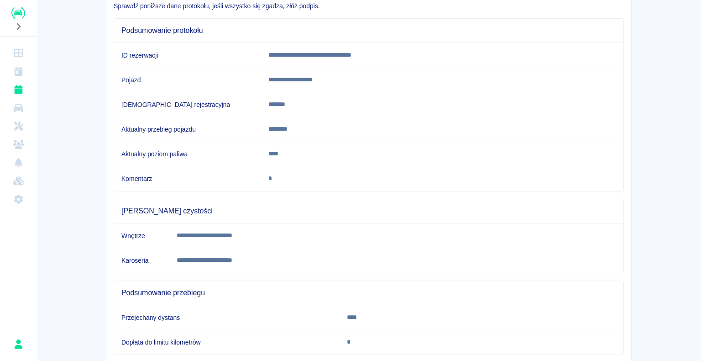
scroll to position [138, 0]
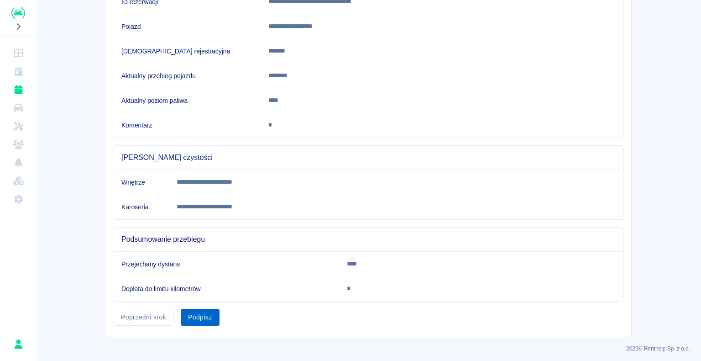
click at [199, 322] on button "Podpisz" at bounding box center [200, 317] width 39 height 17
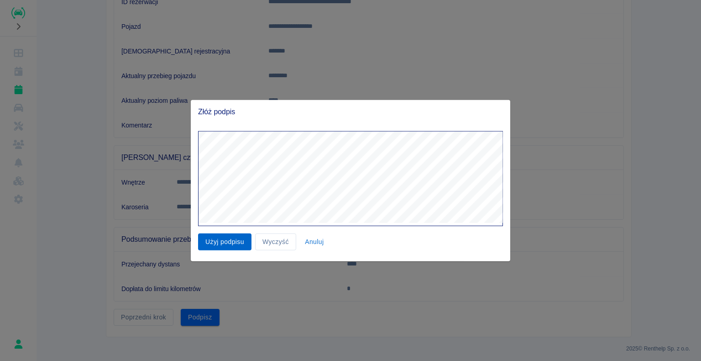
click at [245, 236] on button "Użyj podpisu" at bounding box center [224, 241] width 53 height 17
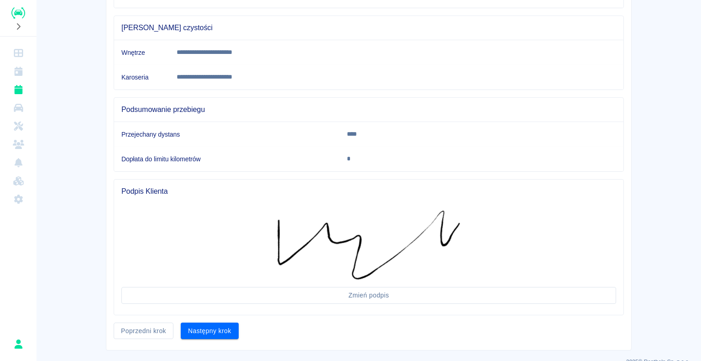
scroll to position [281, 0]
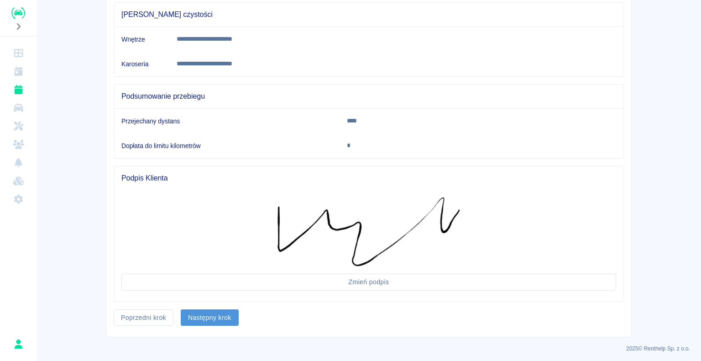
click at [195, 317] on button "Następny krok" at bounding box center [210, 317] width 58 height 17
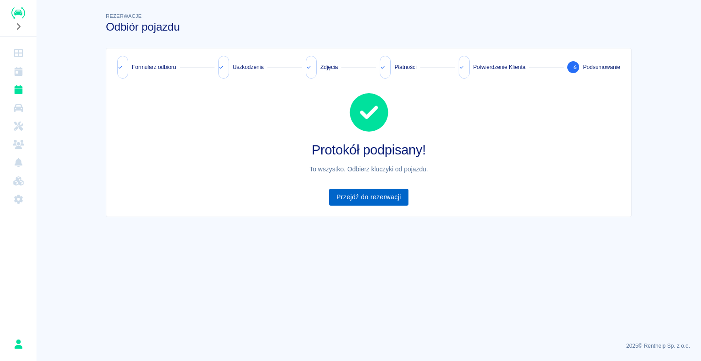
click at [354, 195] on link "Przejdź do rezerwacji" at bounding box center [368, 197] width 79 height 17
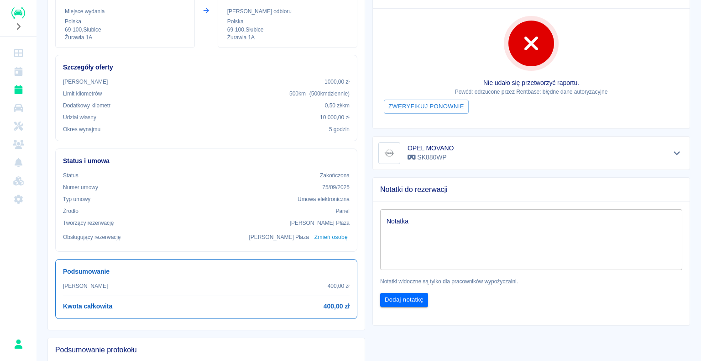
scroll to position [137, 0]
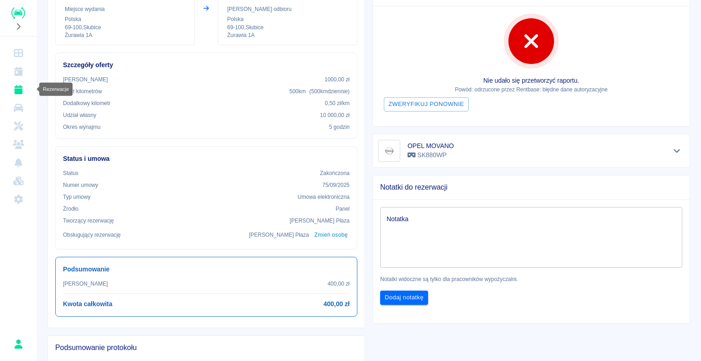
click at [16, 94] on icon "Rezerwacje" at bounding box center [18, 89] width 8 height 9
